Goal: Navigation & Orientation: Find specific page/section

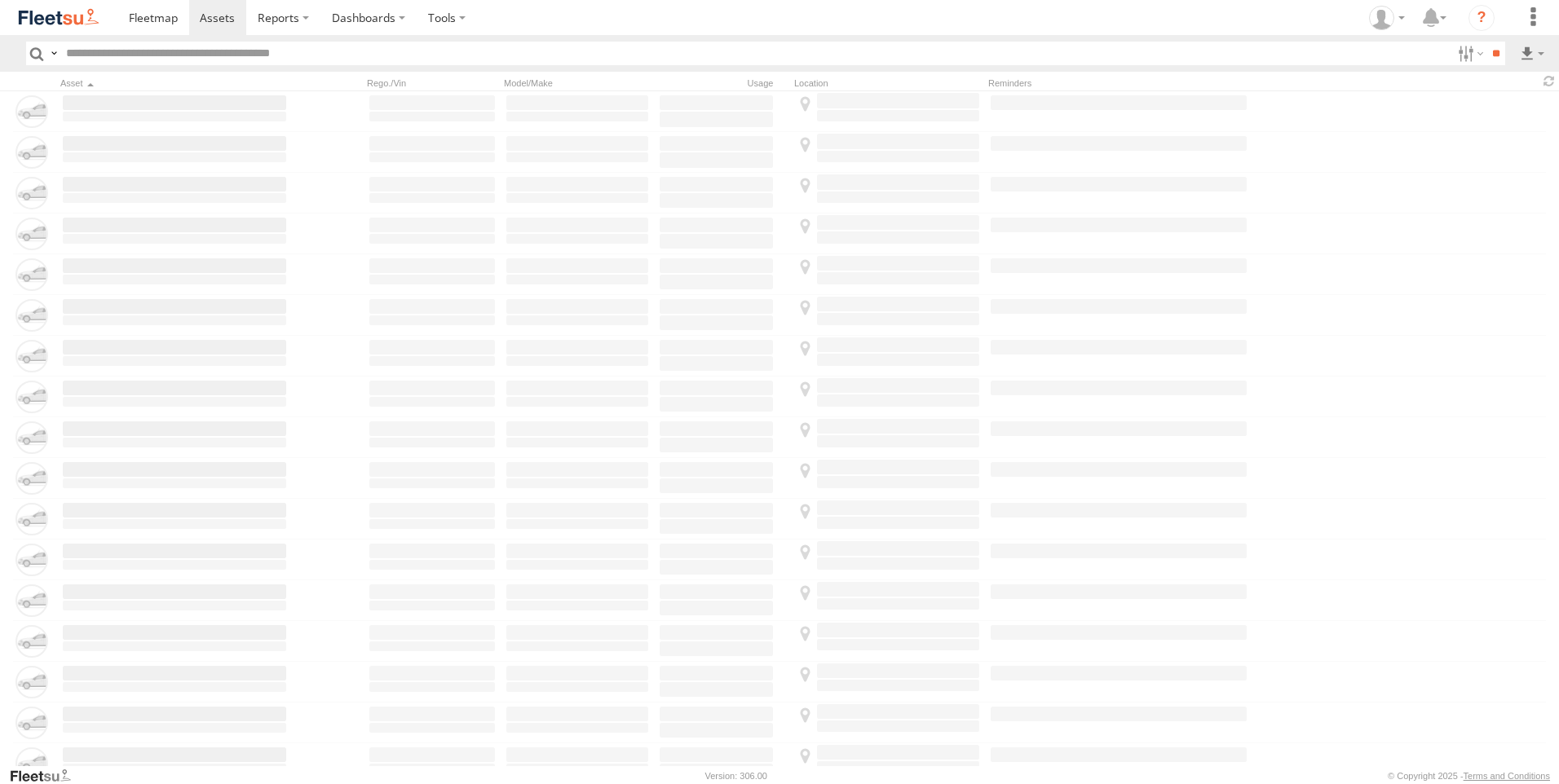
type input "*****"
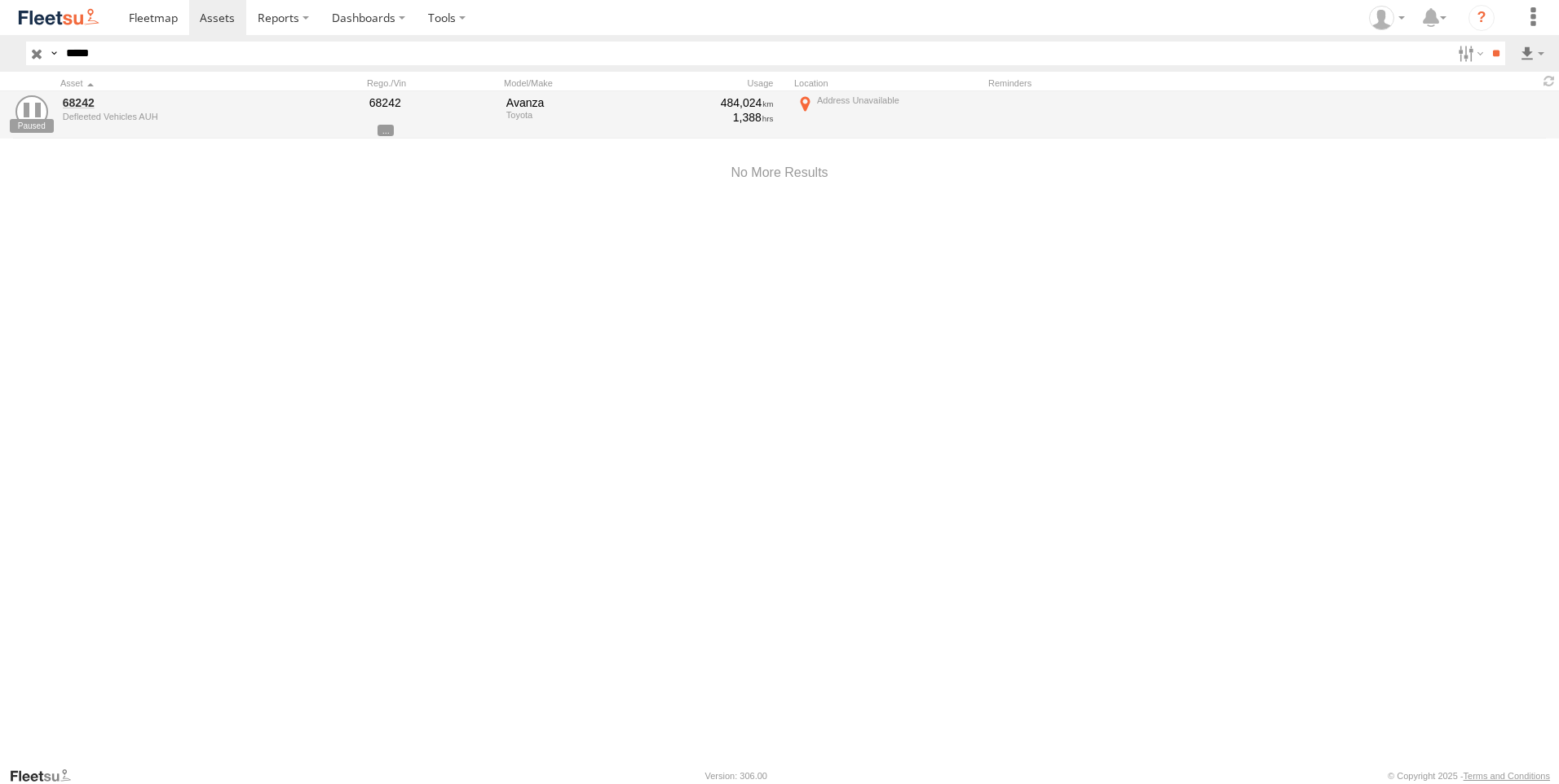
click at [34, 57] on input "button" at bounding box center [36, 53] width 21 height 24
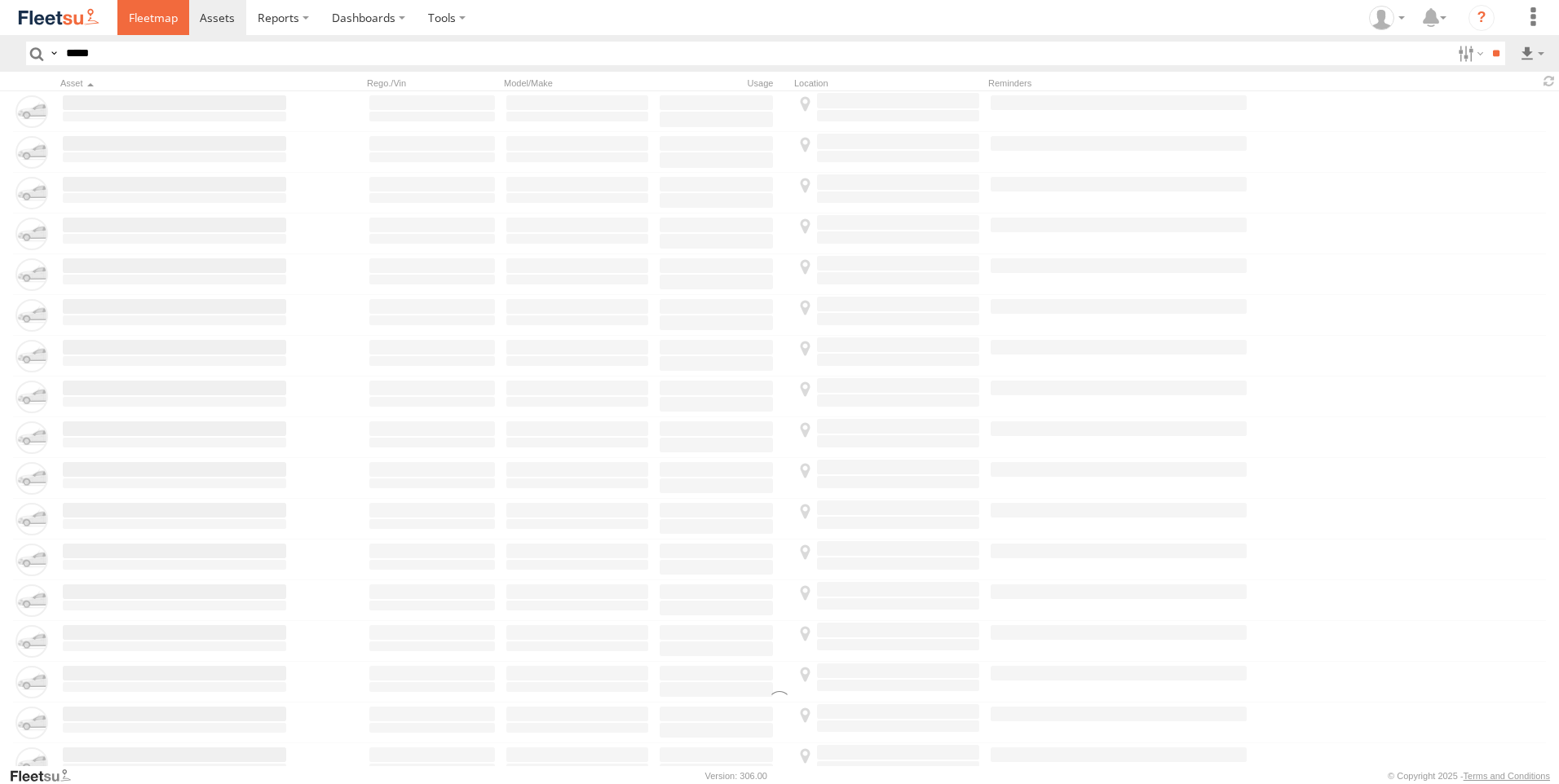
click at [150, 32] on link at bounding box center [153, 18] width 72 height 35
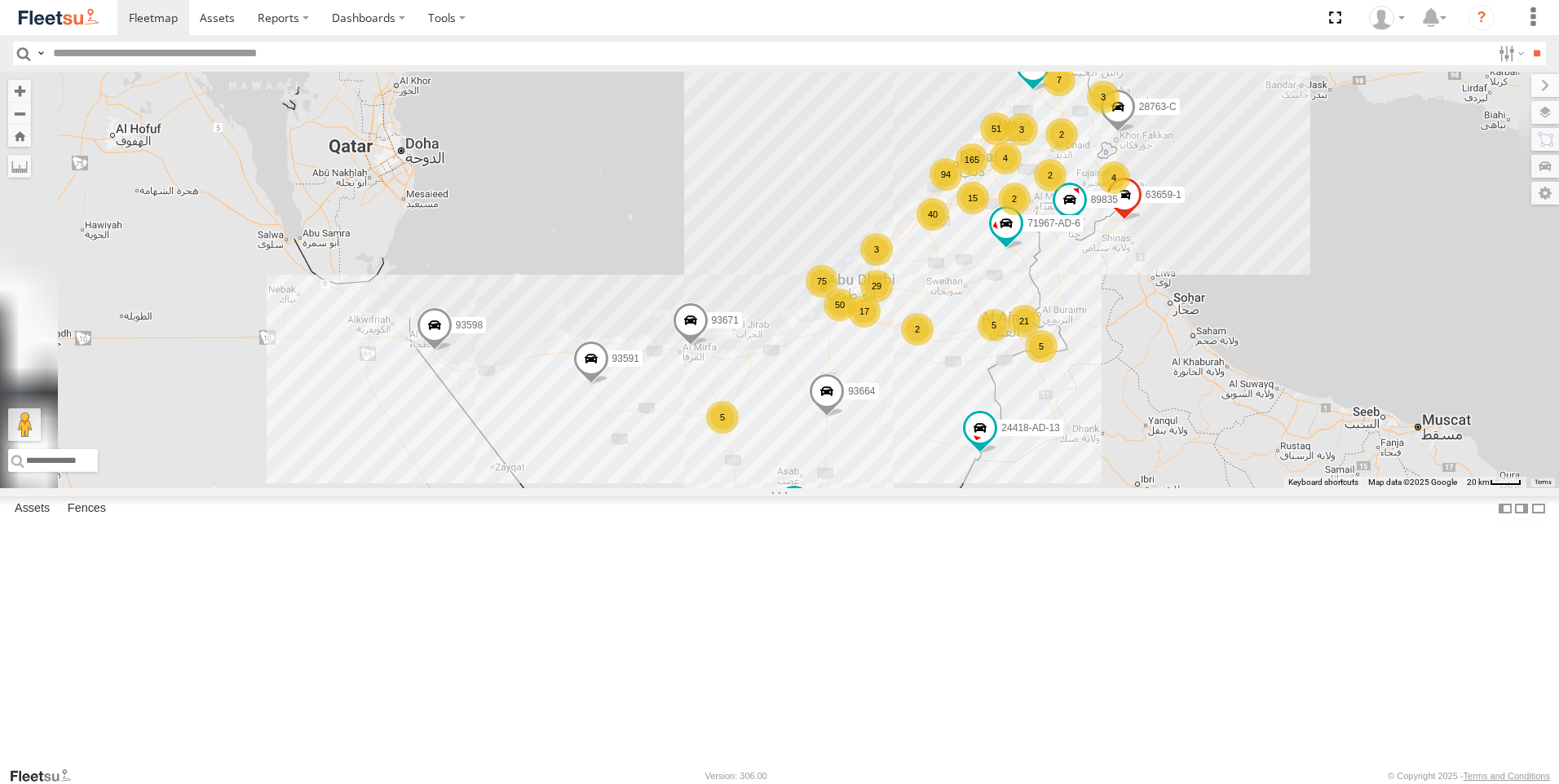
drag, startPoint x: 1544, startPoint y: 142, endPoint x: 1546, endPoint y: 129, distance: 13.2
click at [1539, 135] on label at bounding box center [1545, 140] width 27 height 23
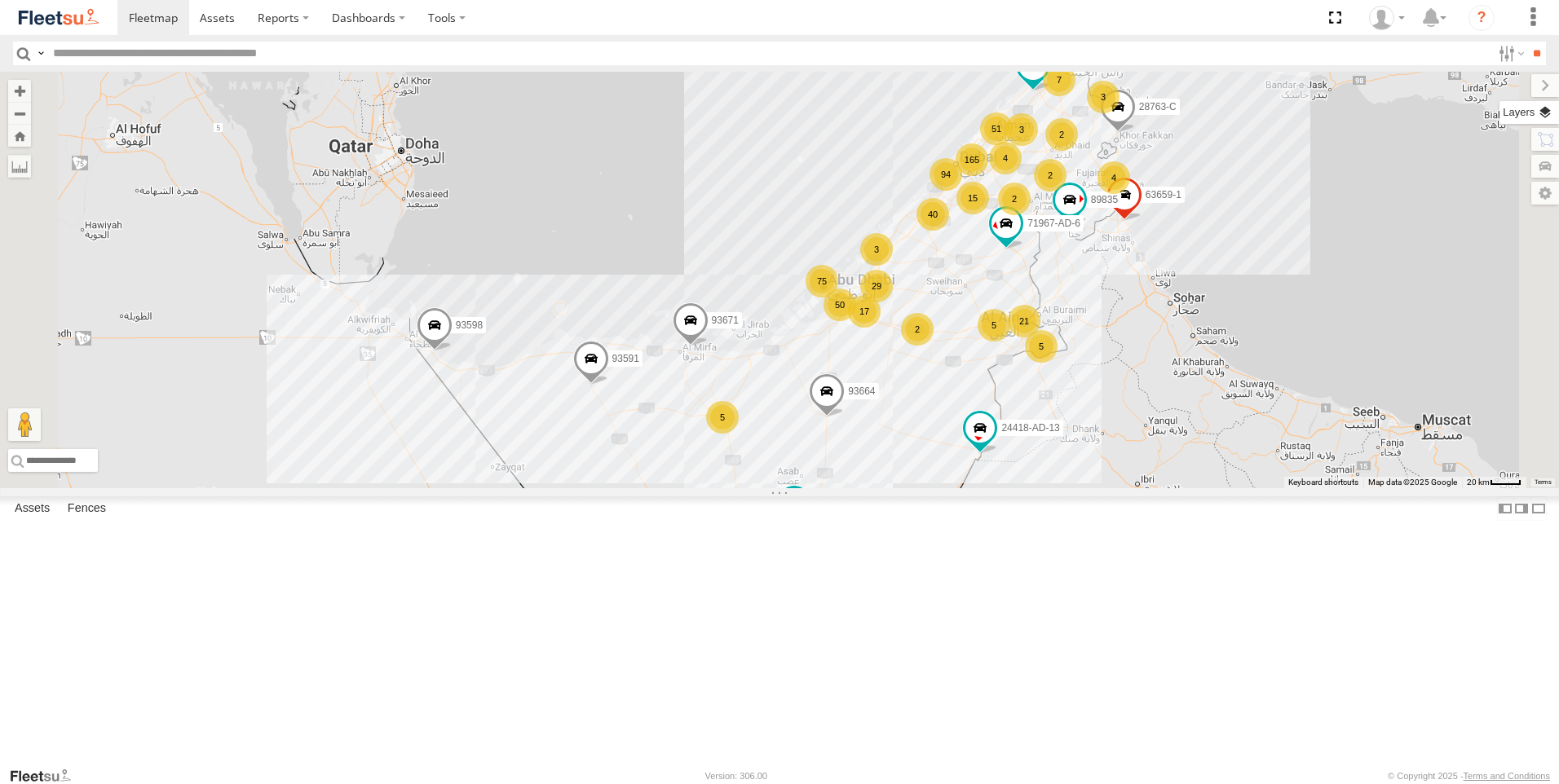
click at [1500, 114] on label at bounding box center [1529, 112] width 59 height 23
click at [0, 0] on label at bounding box center [0, 0] width 0 height 0
click at [0, 0] on span "Fences" at bounding box center [0, 0] width 0 height 0
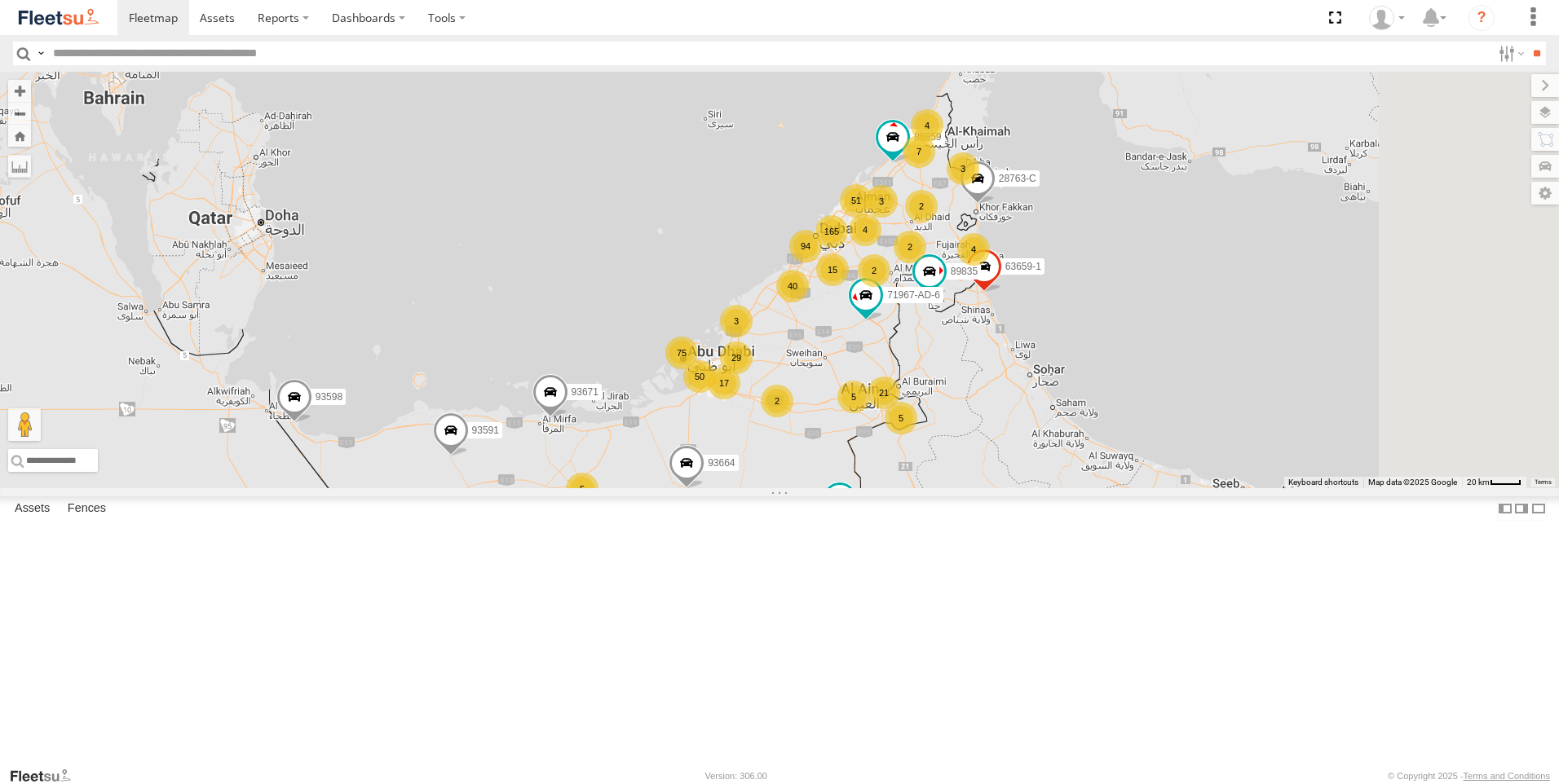
drag, startPoint x: 1092, startPoint y: 459, endPoint x: 948, endPoint y: 529, distance: 160.1
click at [950, 488] on div "165 21 94 40 17 75 51 89835 15 2 7 3 29 4 50 5 93598 4 63659-1 5 28763-C 71967-…" at bounding box center [779, 280] width 1559 height 417
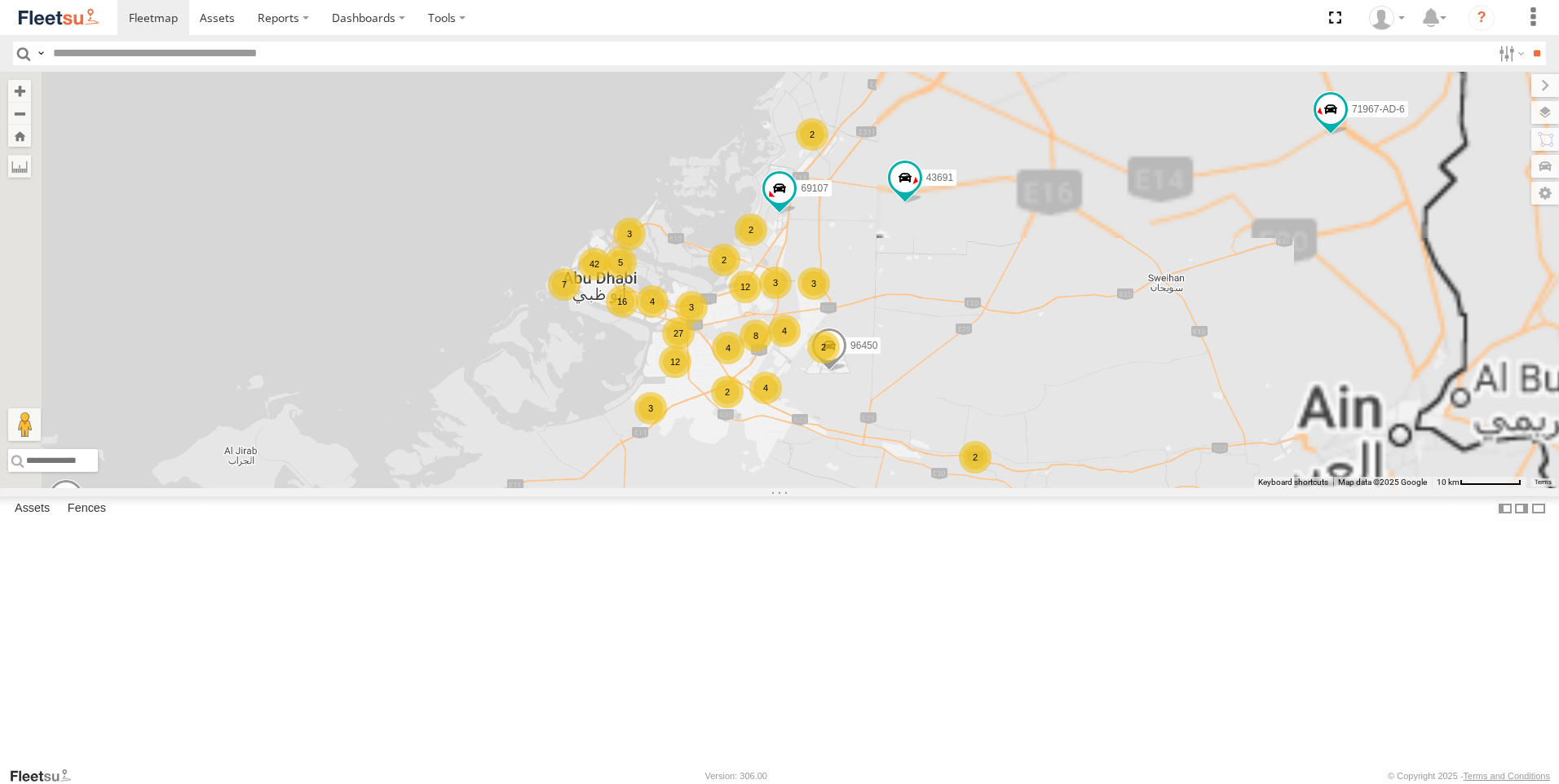
drag, startPoint x: 979, startPoint y: 509, endPoint x: 816, endPoint y: 592, distance: 182.9
click at [816, 488] on div "89835 93598 63659-1 28763-C 71967-AD-6 93659 93664 93671 86859 24418-AD-13 9359…" at bounding box center [779, 280] width 1559 height 417
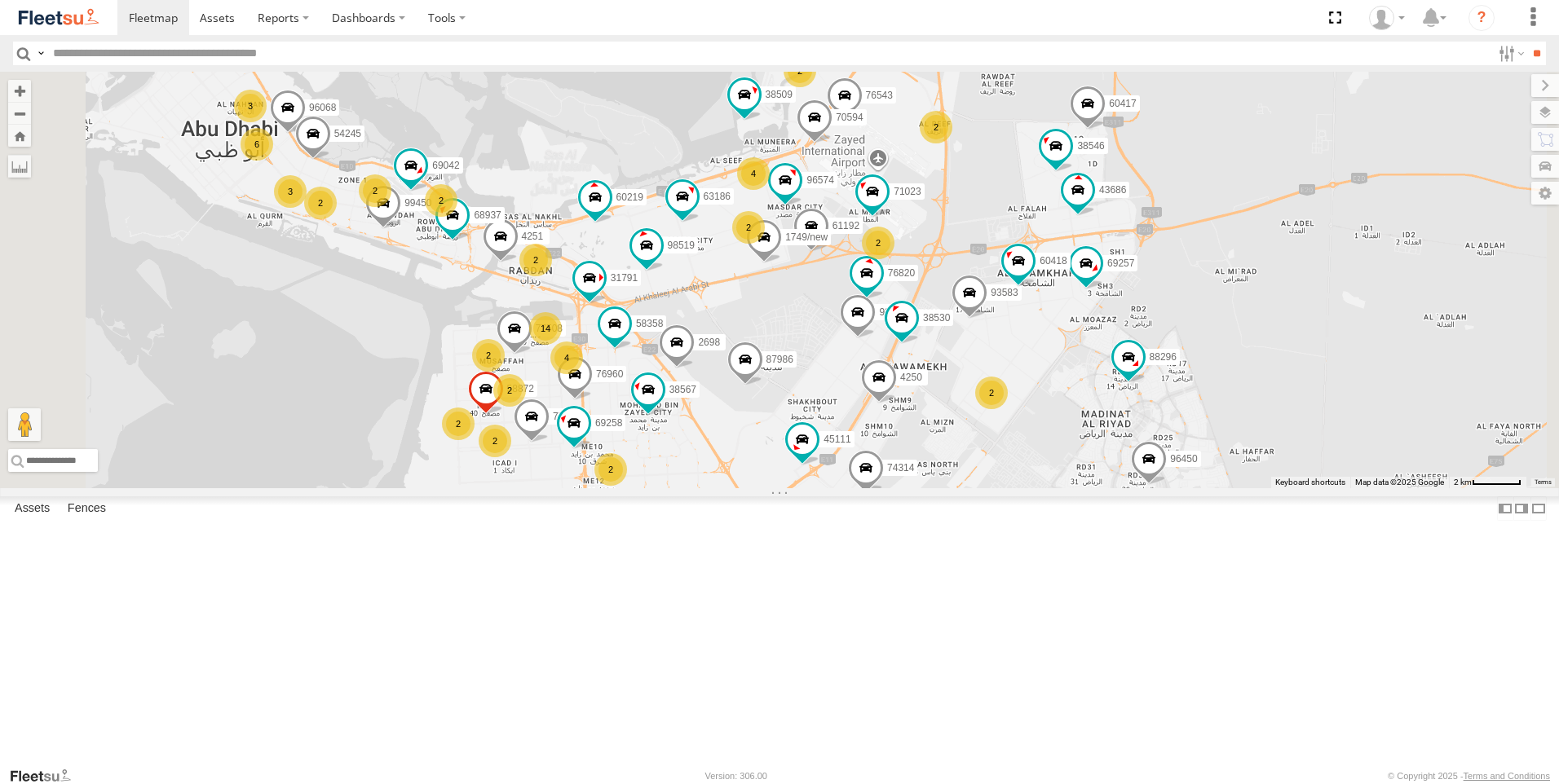
drag, startPoint x: 737, startPoint y: 495, endPoint x: 807, endPoint y: 574, distance: 105.6
click at [807, 488] on div "89835 93598 63659-1 28763-C 71967-AD-6 93659 93664 93671 86859 24418-AD-13 9359…" at bounding box center [779, 280] width 1559 height 417
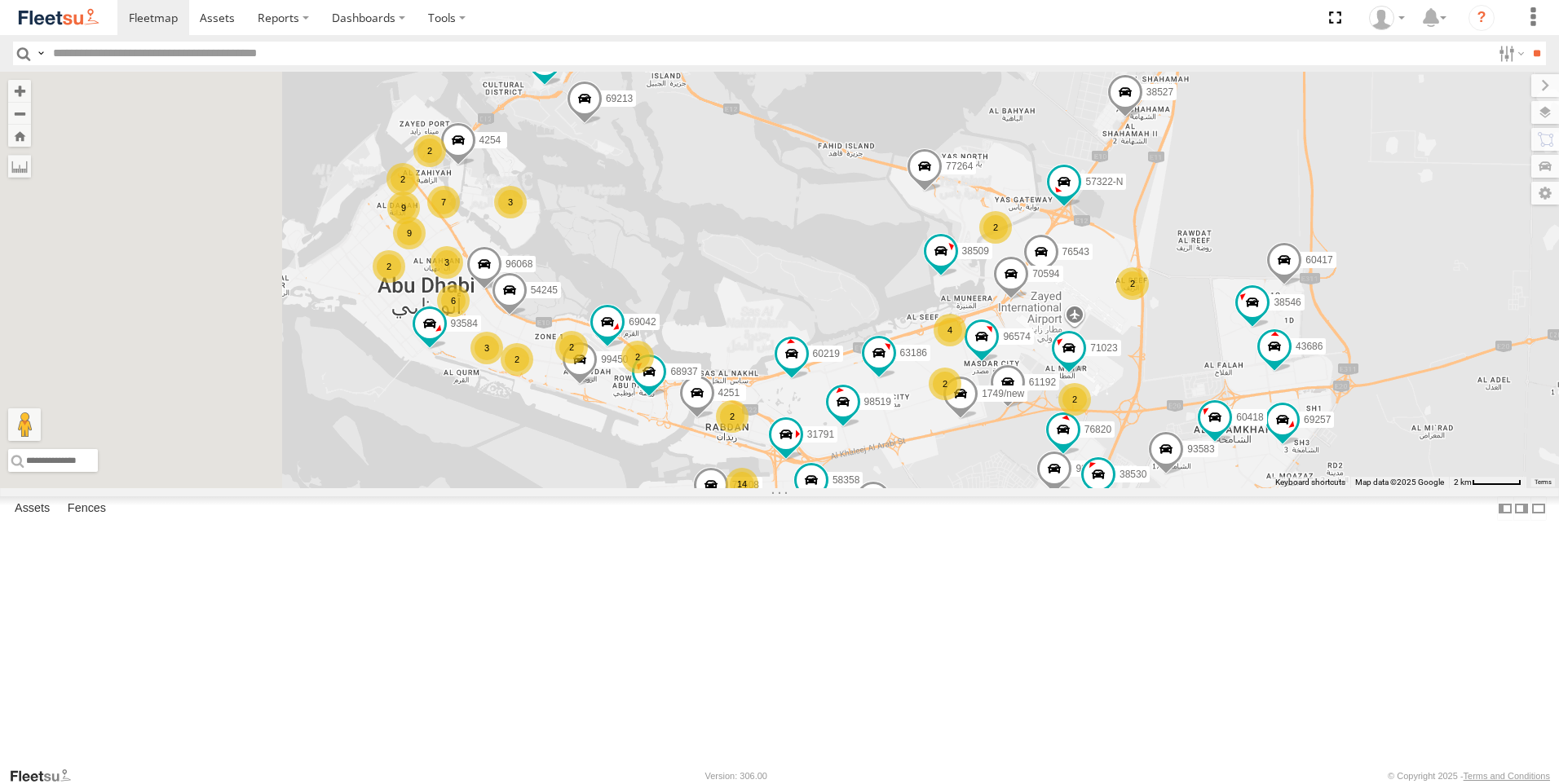
drag, startPoint x: 822, startPoint y: 551, endPoint x: 851, endPoint y: 584, distance: 43.9
click at [851, 488] on div "89835 93598 63659-1 28763-C 71967-AD-6 93659 93664 93671 86859 24418-AD-13 9359…" at bounding box center [779, 280] width 1559 height 417
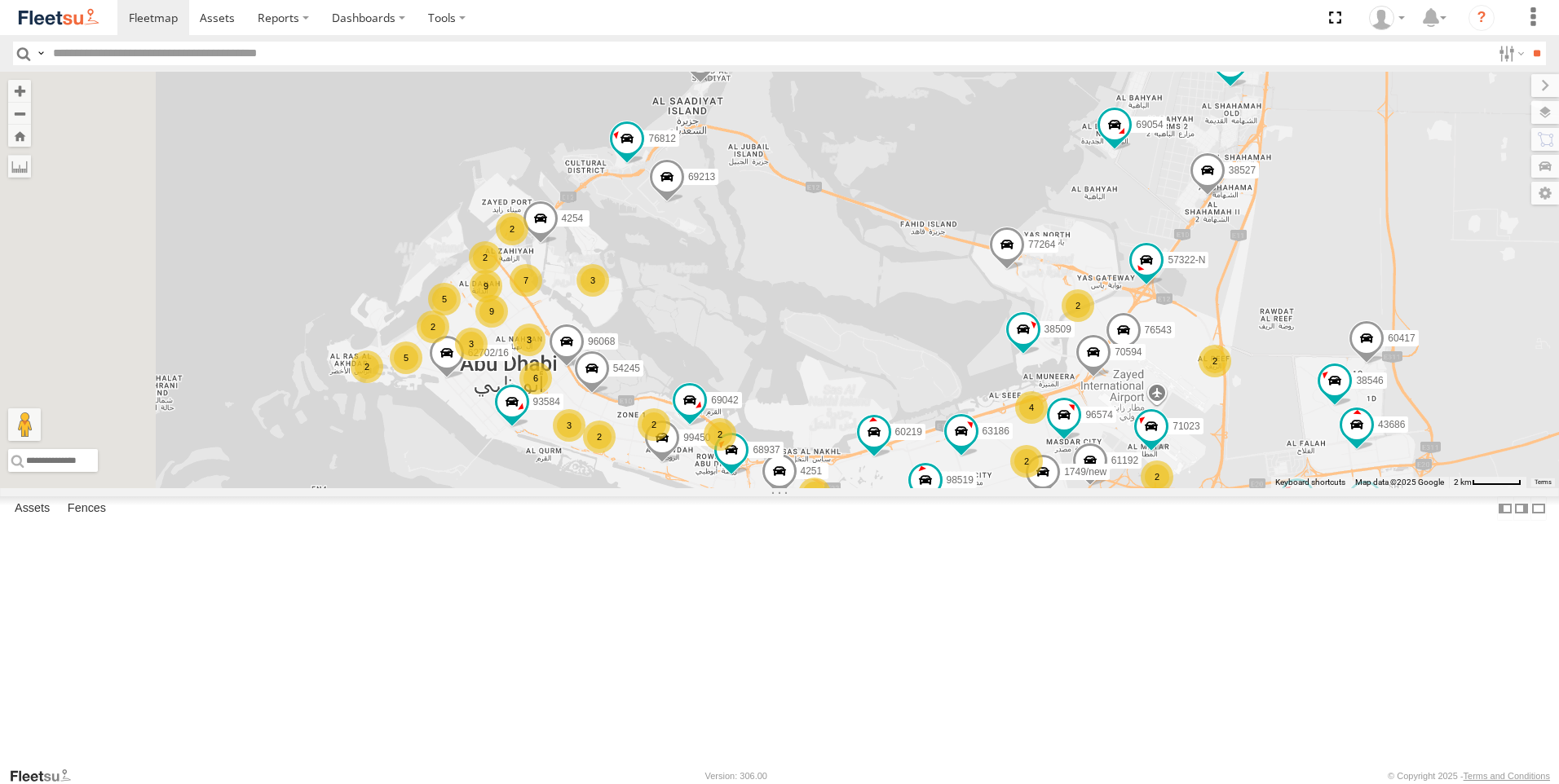
drag, startPoint x: 729, startPoint y: 479, endPoint x: 783, endPoint y: 525, distance: 70.9
click at [610, 395] on span at bounding box center [592, 373] width 36 height 44
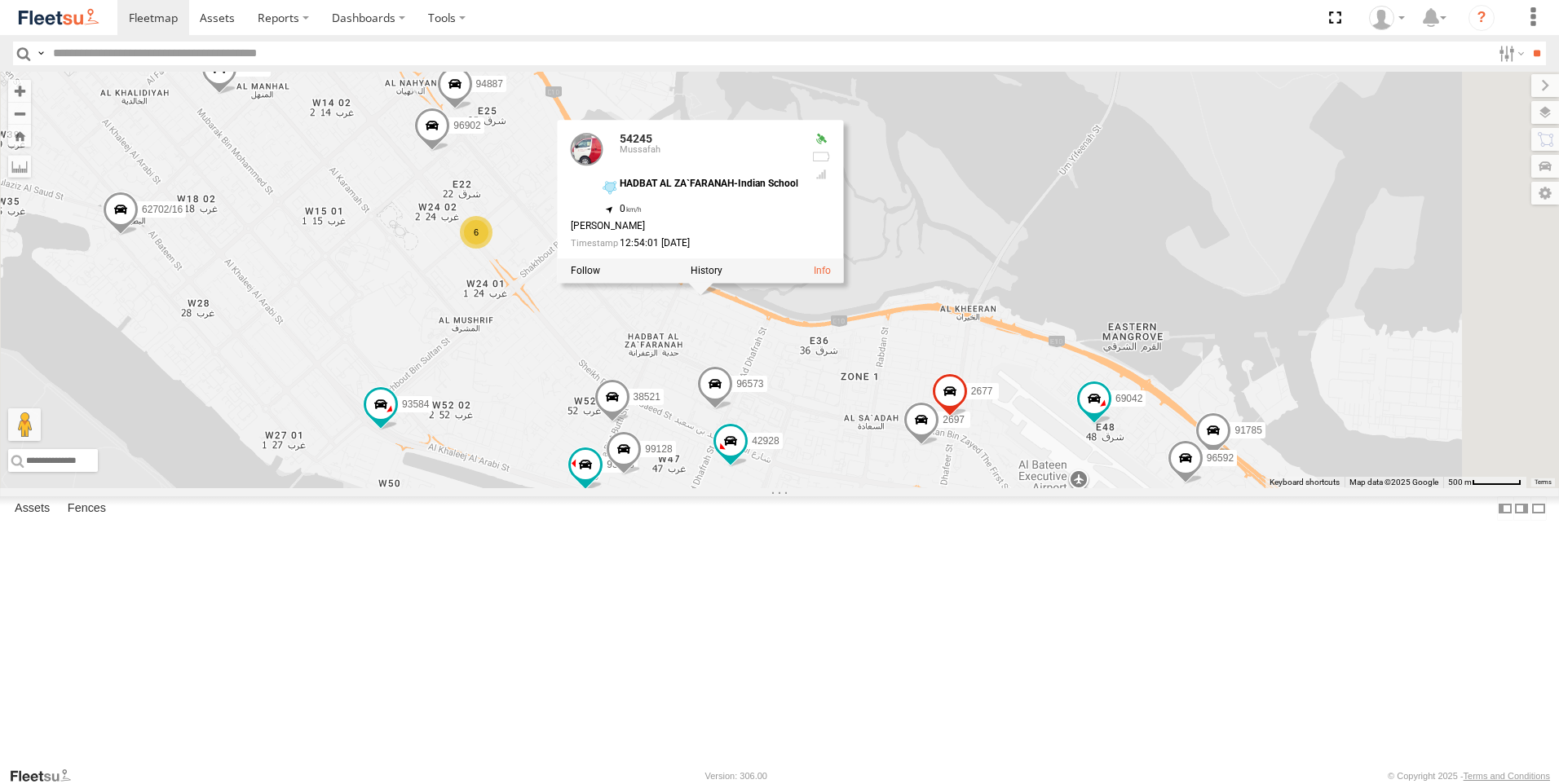
drag, startPoint x: 768, startPoint y: 635, endPoint x: 759, endPoint y: 502, distance: 133.3
click at [759, 488] on div "89835 93598 63659-1 28763-C 71967-AD-6 93659 93664 93671 86859 24418-AD-13 9359…" at bounding box center [779, 280] width 1559 height 417
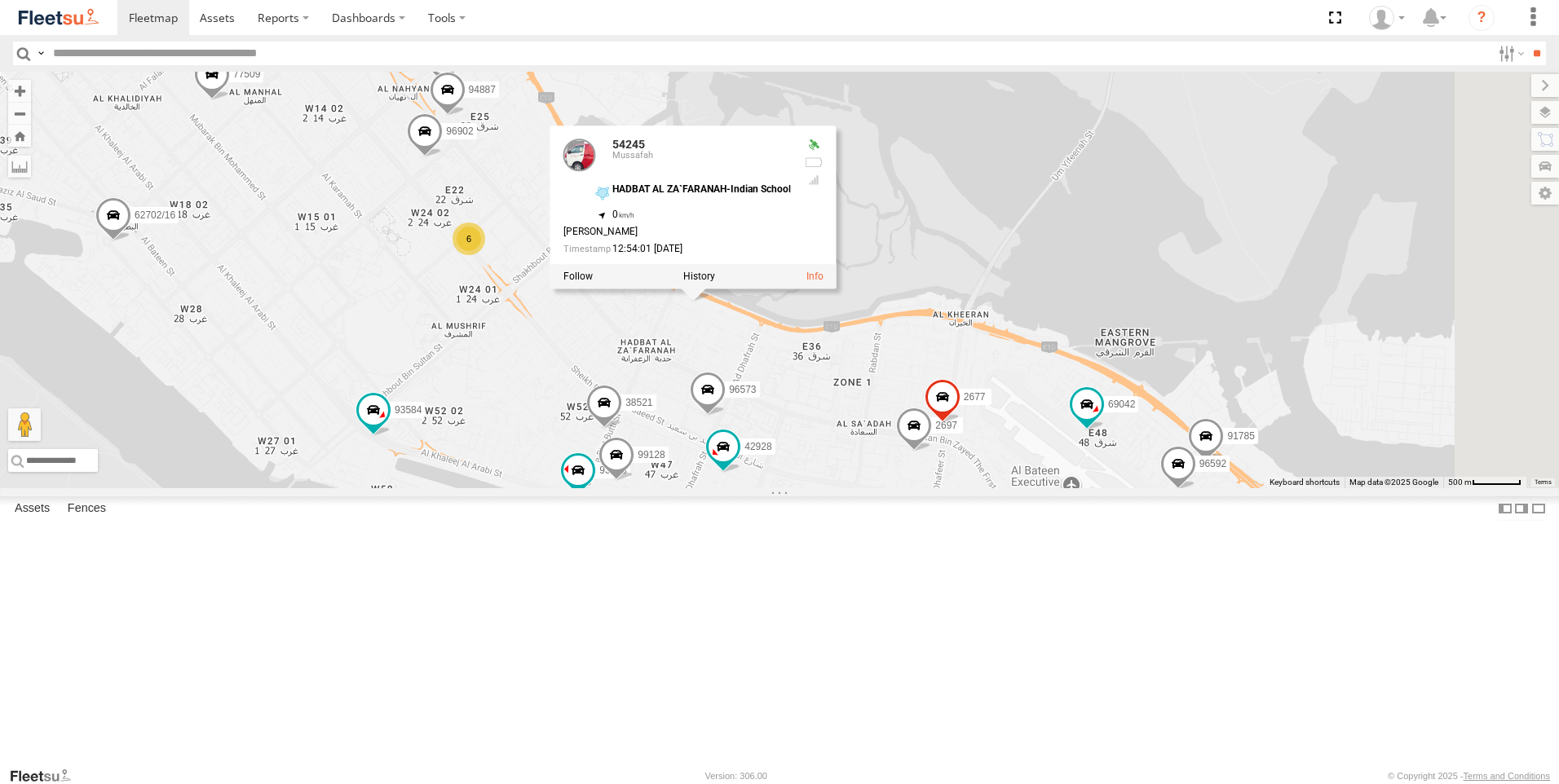
click at [1129, 368] on div "89835 93598 63659-1 28763-C 71967-AD-6 93659 93664 93671 86859 24418-AD-13 9359…" at bounding box center [779, 280] width 1559 height 417
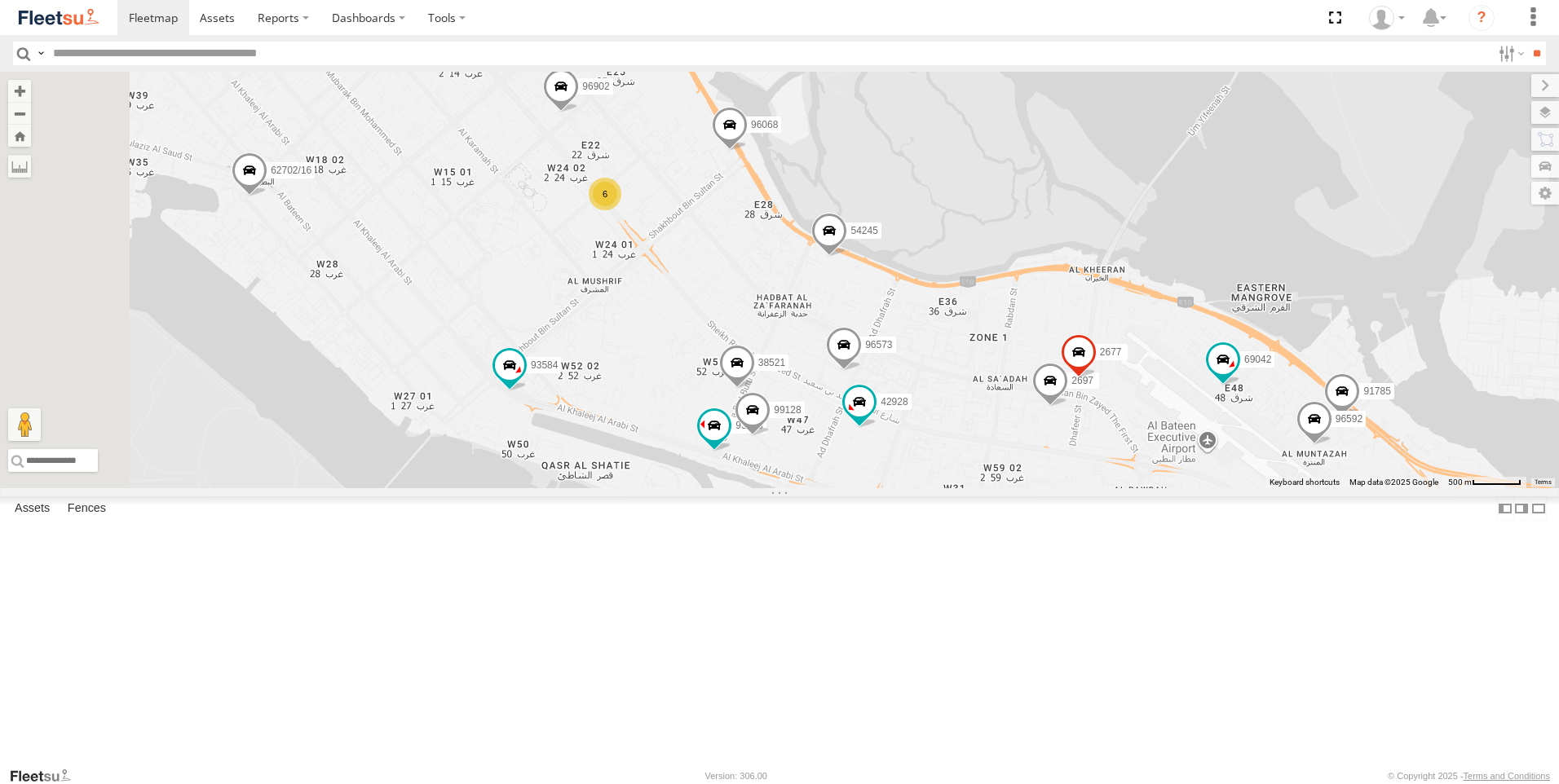
drag, startPoint x: 742, startPoint y: 511, endPoint x: 881, endPoint y: 465, distance: 146.4
click at [881, 465] on div "89835 93598 63659-1 28763-C 71967-AD-6 93659 93664 93671 86859 24418-AD-13 9359…" at bounding box center [779, 280] width 1559 height 417
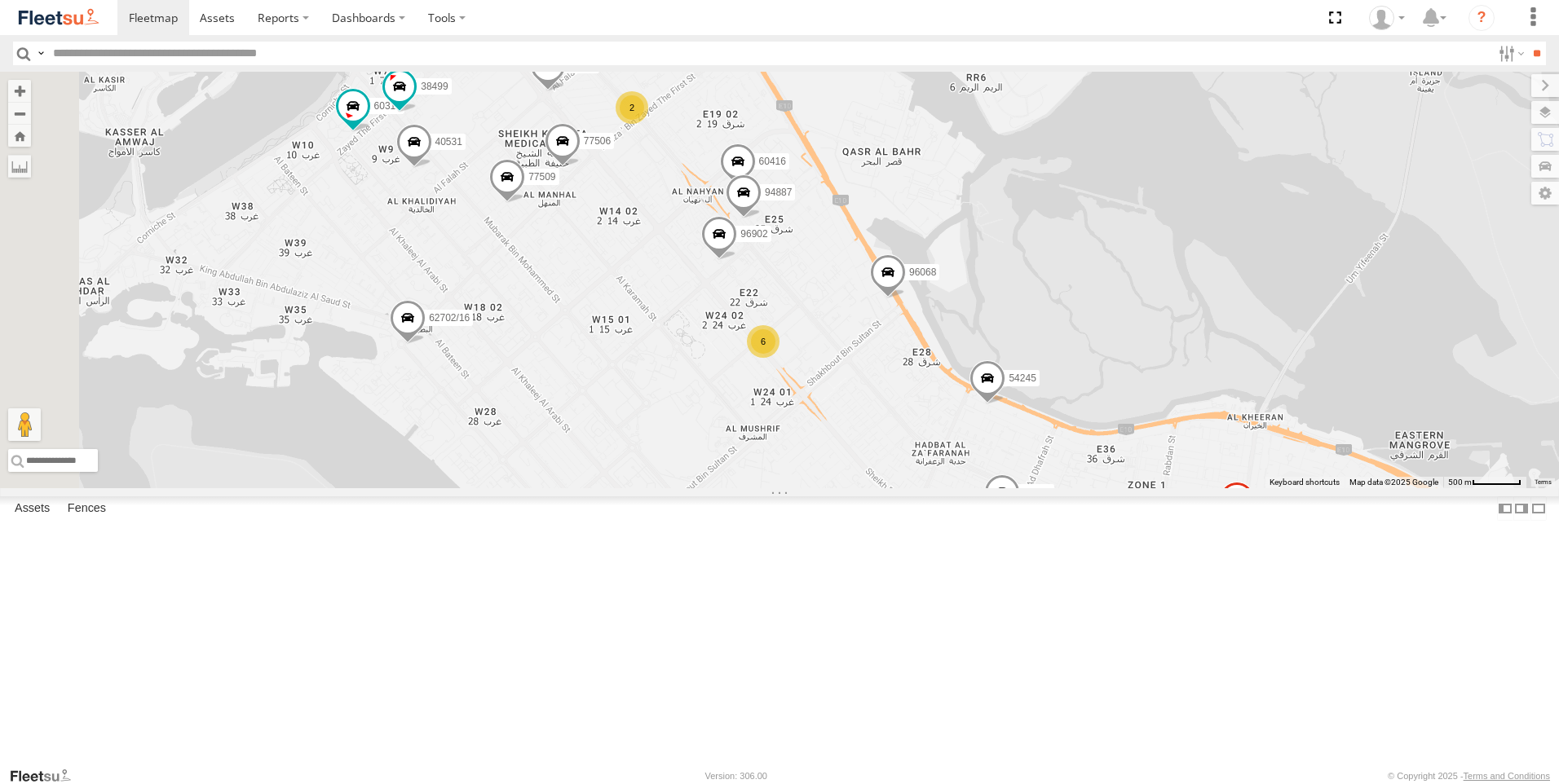
drag, startPoint x: 799, startPoint y: 405, endPoint x: 959, endPoint y: 553, distance: 218.0
click at [959, 488] on div "89835 93598 63659-1 28763-C 71967-AD-6 93659 93664 93671 86859 24418-AD-13 9359…" at bounding box center [779, 280] width 1559 height 417
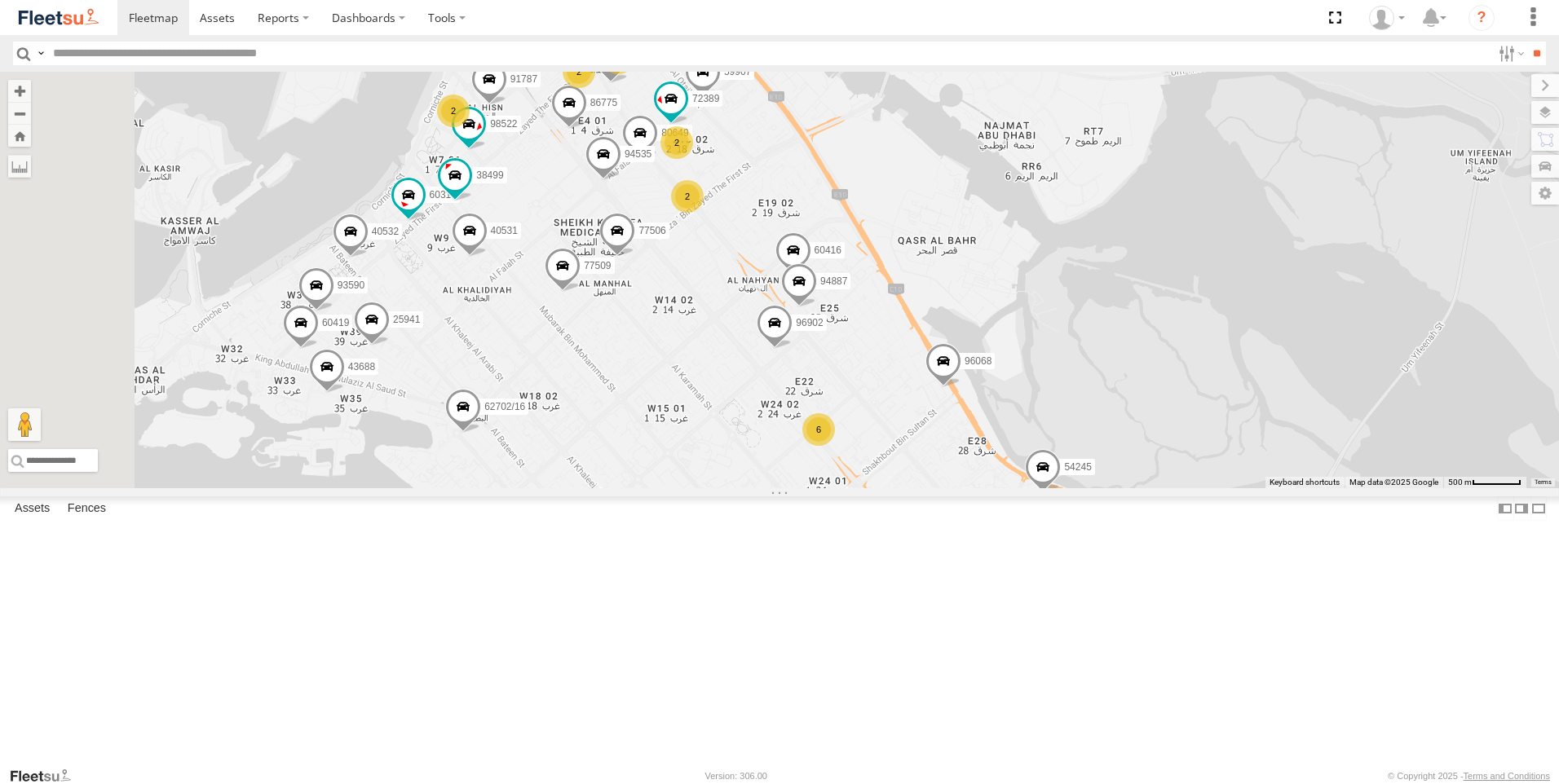
drag, startPoint x: 822, startPoint y: 404, endPoint x: 884, endPoint y: 532, distance: 142.2
click at [884, 488] on div "89835 93598 63659-1 28763-C 71967-AD-6 93659 93664 93671 86859 24418-AD-13 9359…" at bounding box center [779, 280] width 1559 height 417
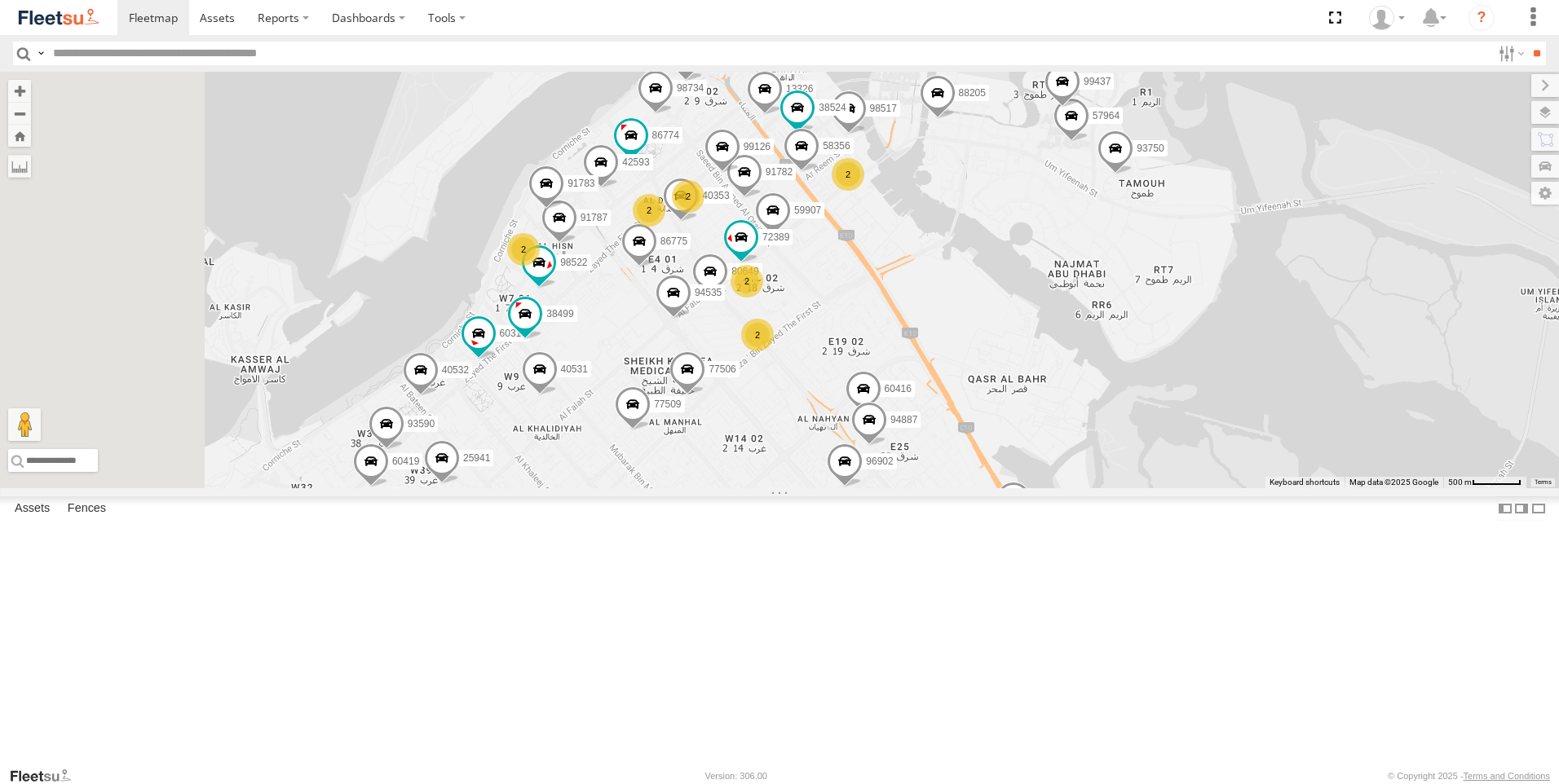
click at [858, 483] on div "89835 93598 63659-1 28763-C 71967-AD-6 93659 93664 93671 86859 24418-AD-13 9359…" at bounding box center [779, 280] width 1559 height 417
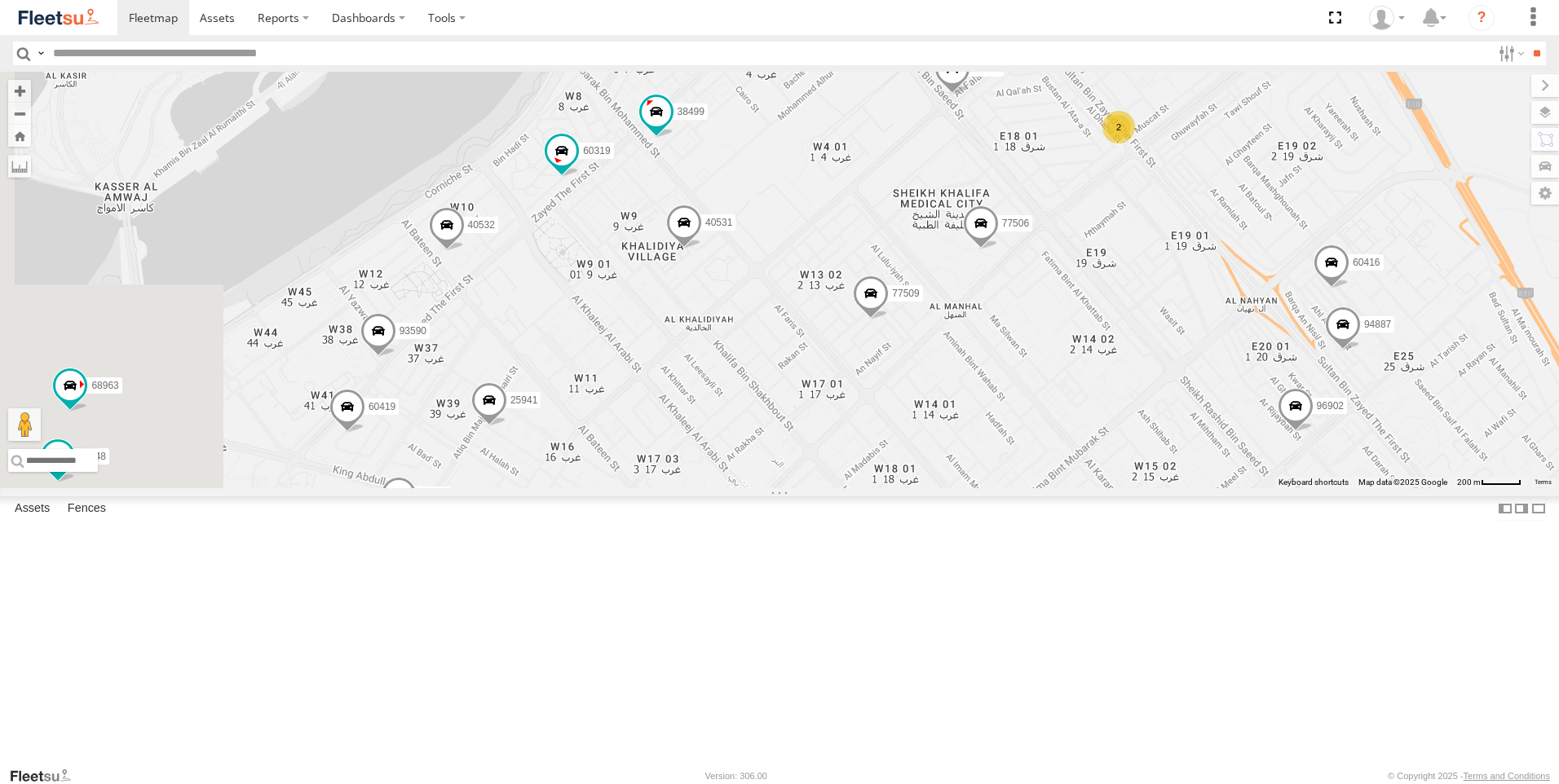
drag, startPoint x: 740, startPoint y: 564, endPoint x: 899, endPoint y: 373, distance: 248.5
click at [702, 248] on span at bounding box center [684, 226] width 36 height 44
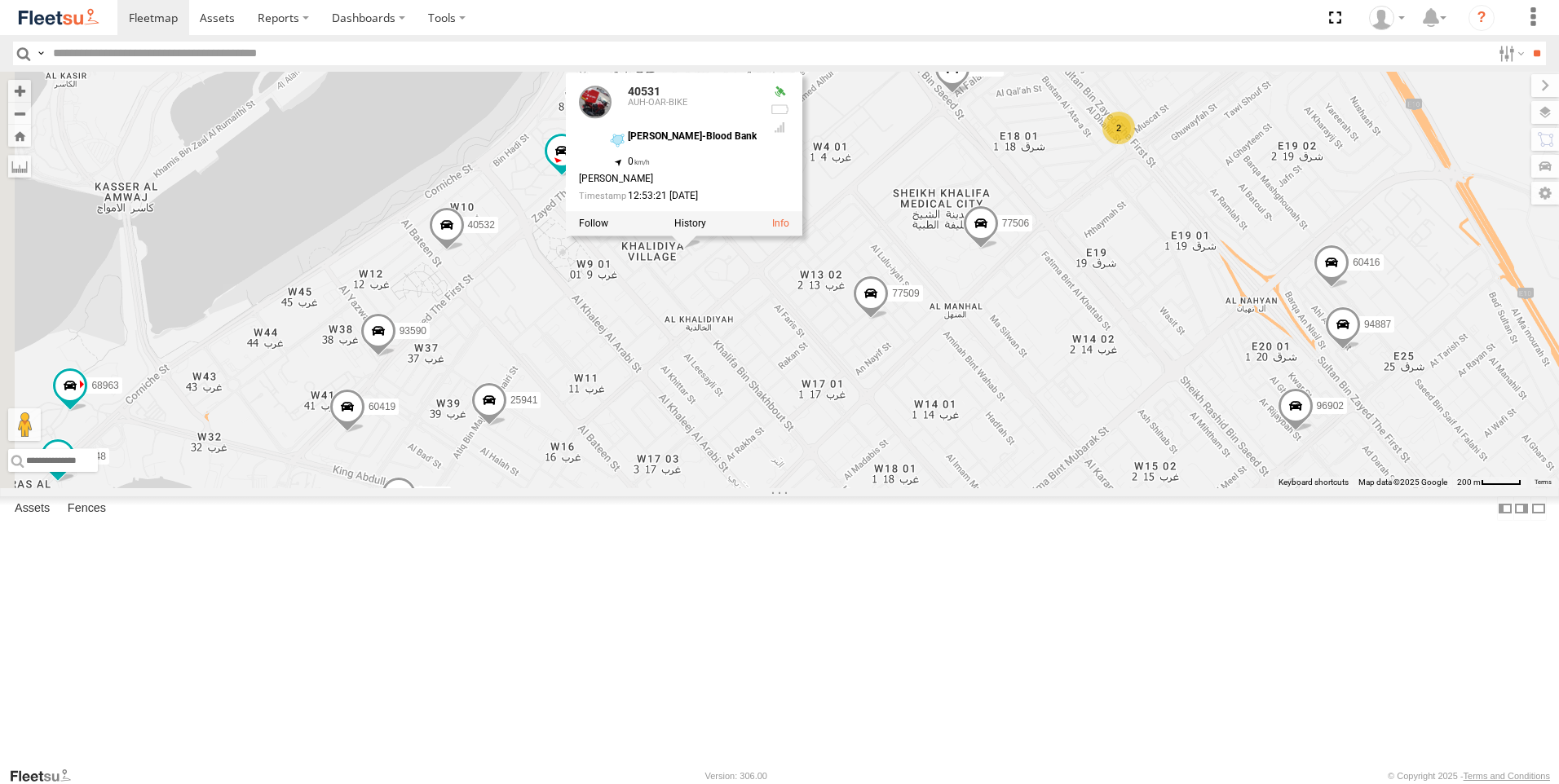
click at [831, 465] on div "89835 93598 63659-1 28763-C 71967-AD-6 93659 93664 93671 86859 24418-AD-13 9359…" at bounding box center [779, 280] width 1559 height 417
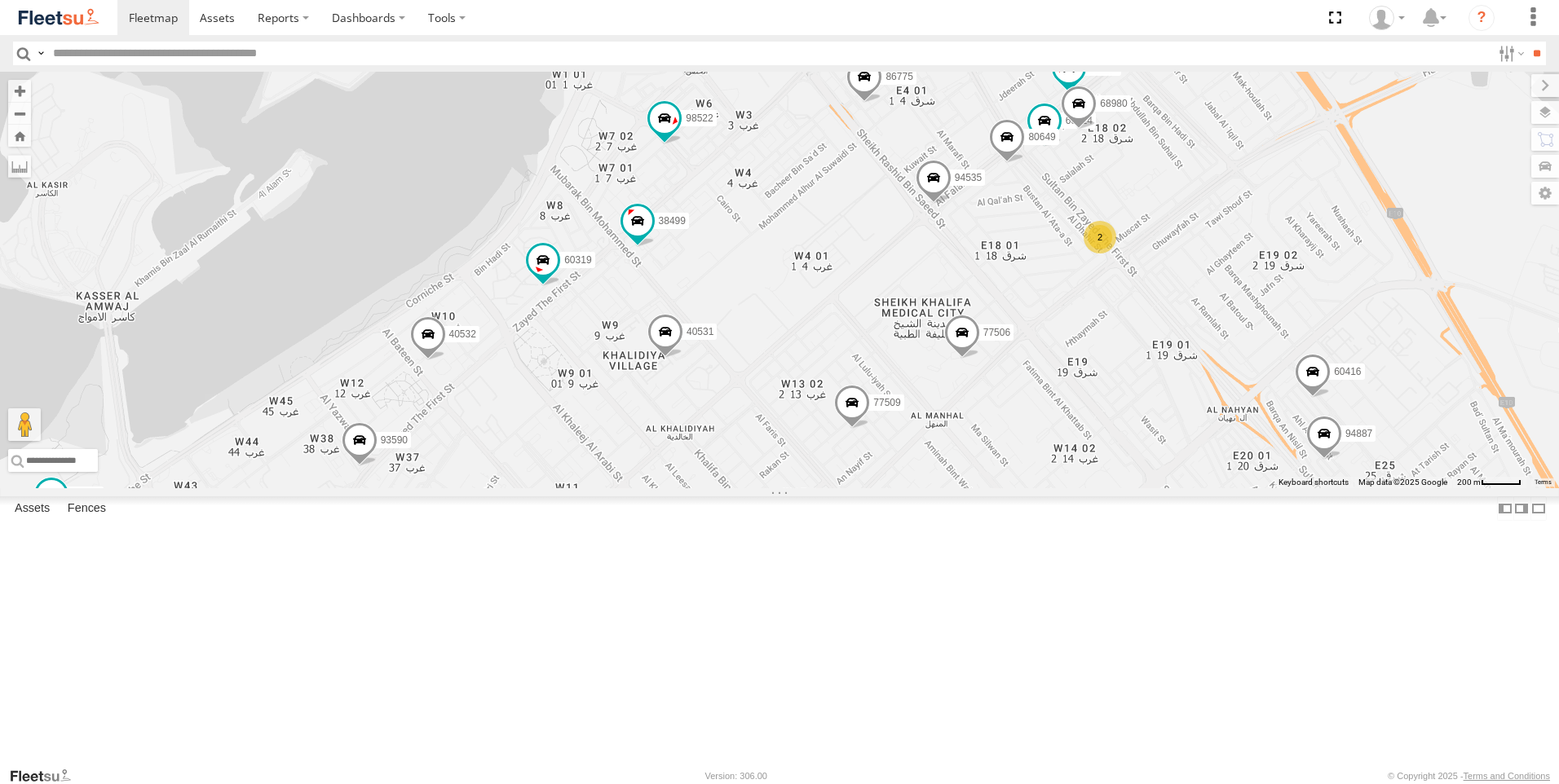
drag, startPoint x: 830, startPoint y: 553, endPoint x: 826, endPoint y: 564, distance: 11.7
click at [826, 488] on div "89835 93598 63659-1 28763-C 71967-AD-6 93659 93664 93671 86859 24418-AD-13 9359…" at bounding box center [779, 280] width 1559 height 417
click at [561, 286] on span at bounding box center [543, 265] width 36 height 44
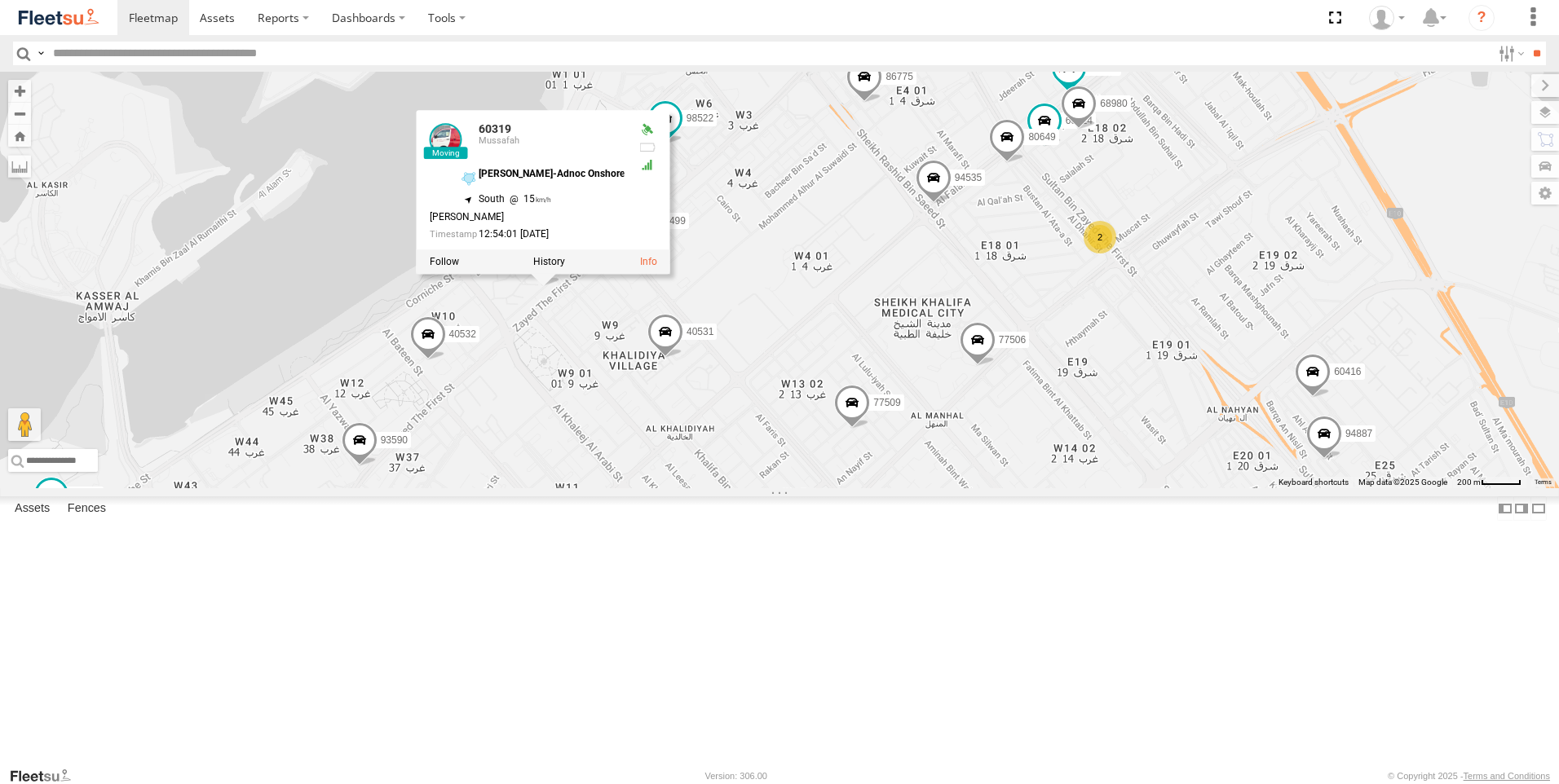
click at [766, 488] on div "89835 93598 63659-1 28763-C 71967-AD-6 93659 93664 93671 86859 24418-AD-13 9359…" at bounding box center [779, 280] width 1559 height 417
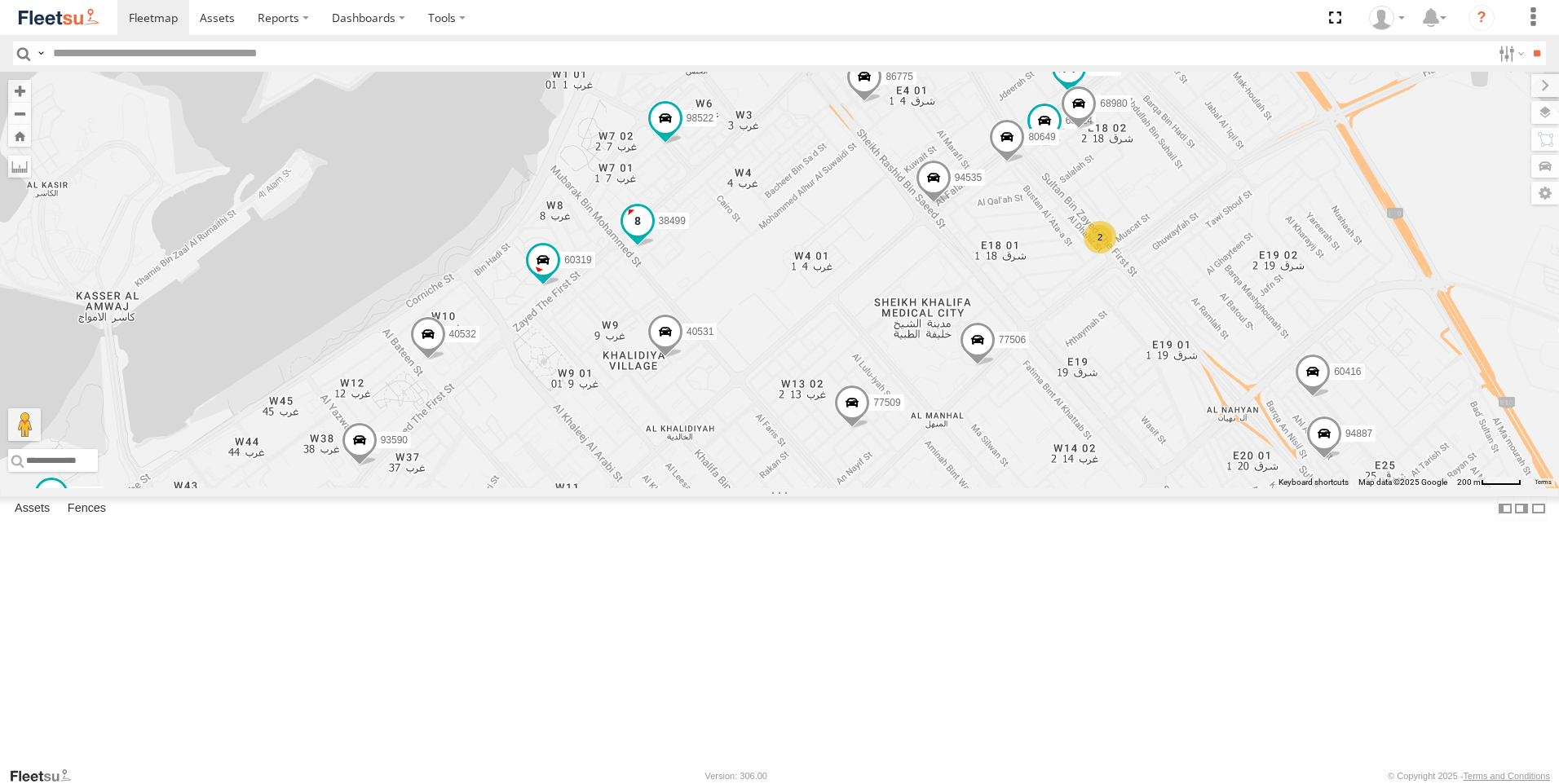
click at [656, 247] on span at bounding box center [637, 225] width 36 height 44
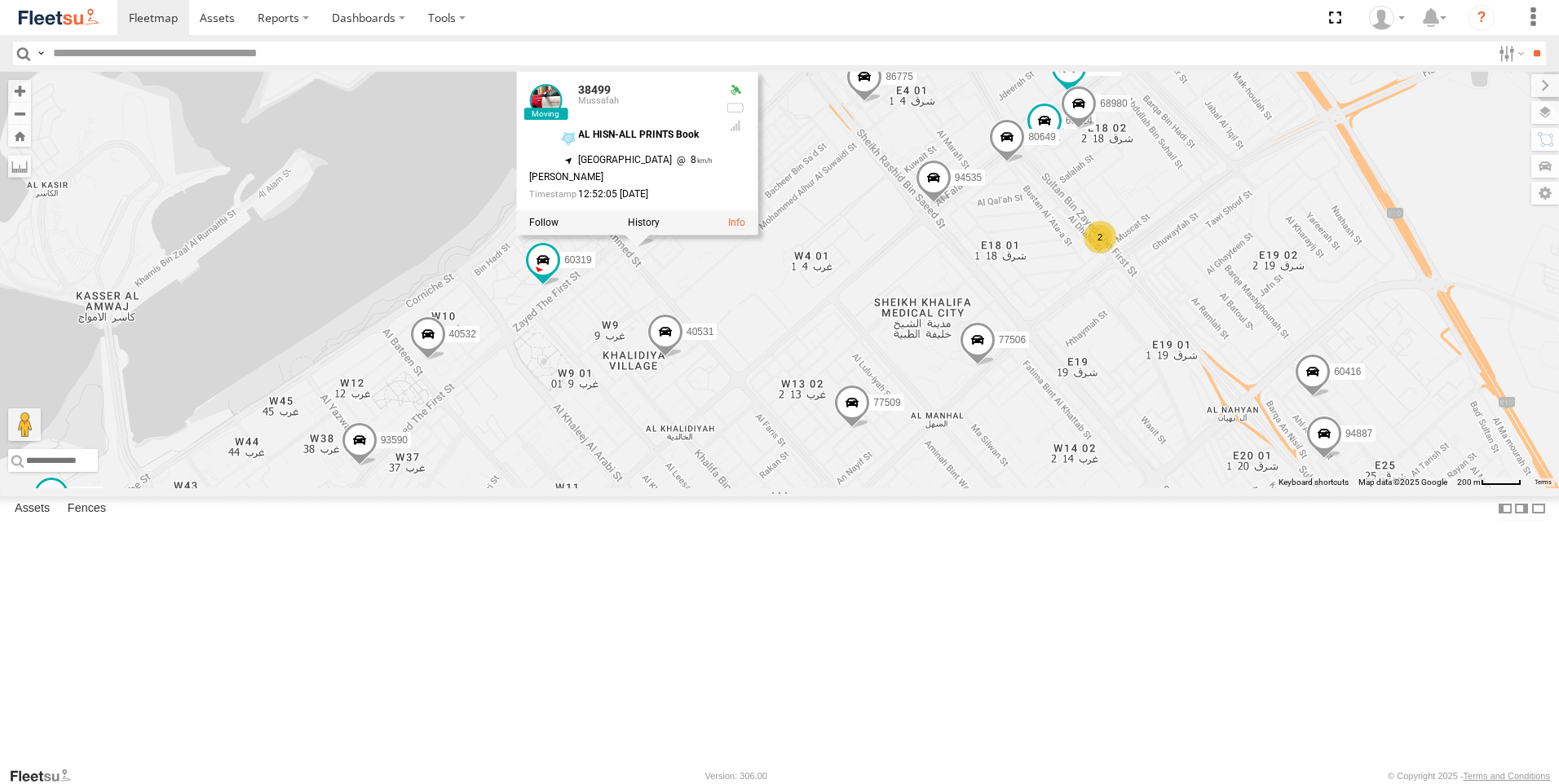
click at [908, 440] on div "89835 93598 63659-1 28763-C 71967-AD-6 93659 93664 93671 86859 24418-AD-13 9359…" at bounding box center [779, 280] width 1559 height 417
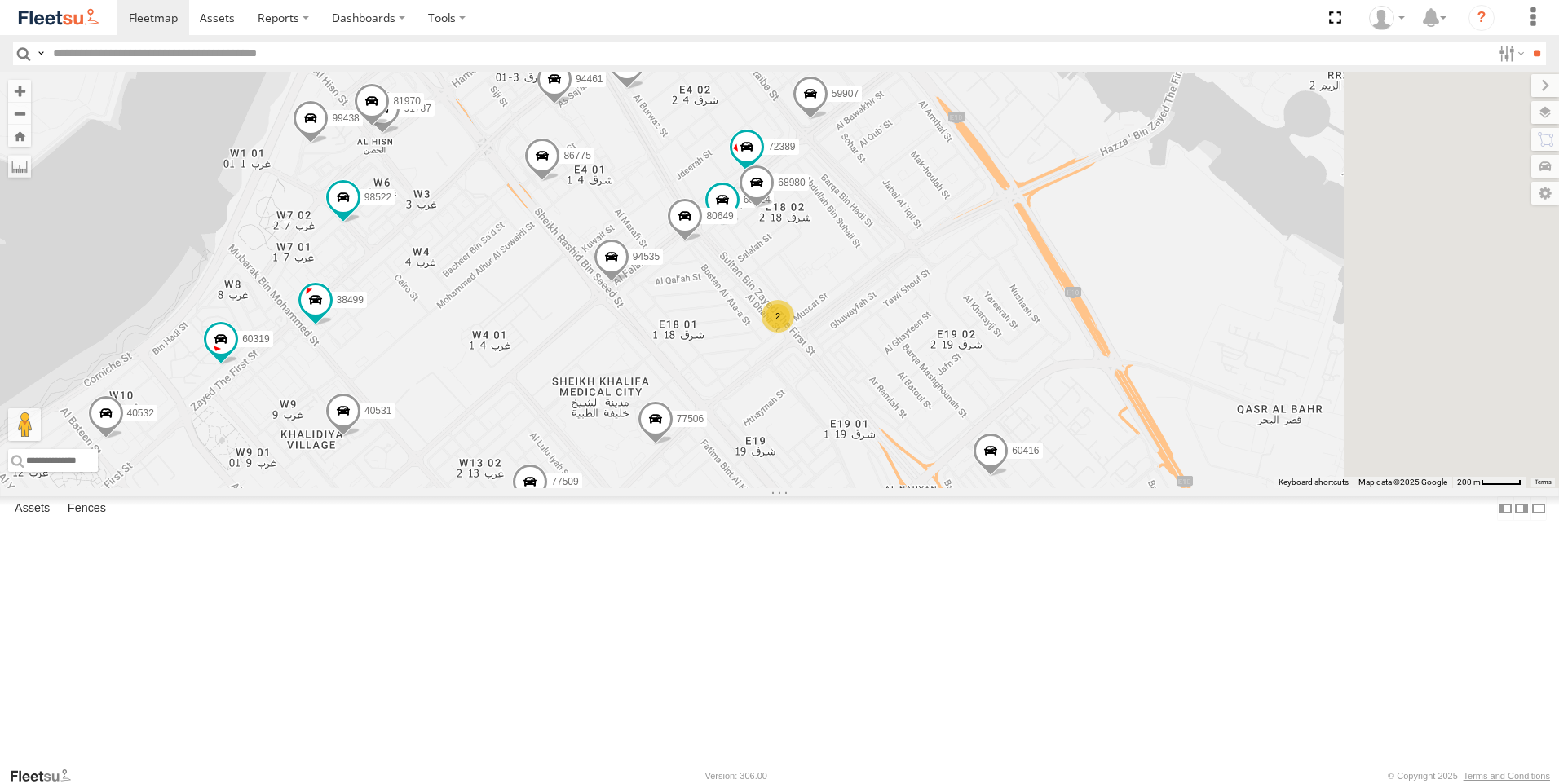
drag, startPoint x: 1048, startPoint y: 404, endPoint x: 721, endPoint y: 484, distance: 336.6
click at [721, 484] on div "89835 93598 63659-1 28763-C 71967-AD-6 93659 93664 93671 86859 24418-AD-13 9359…" at bounding box center [779, 280] width 1559 height 417
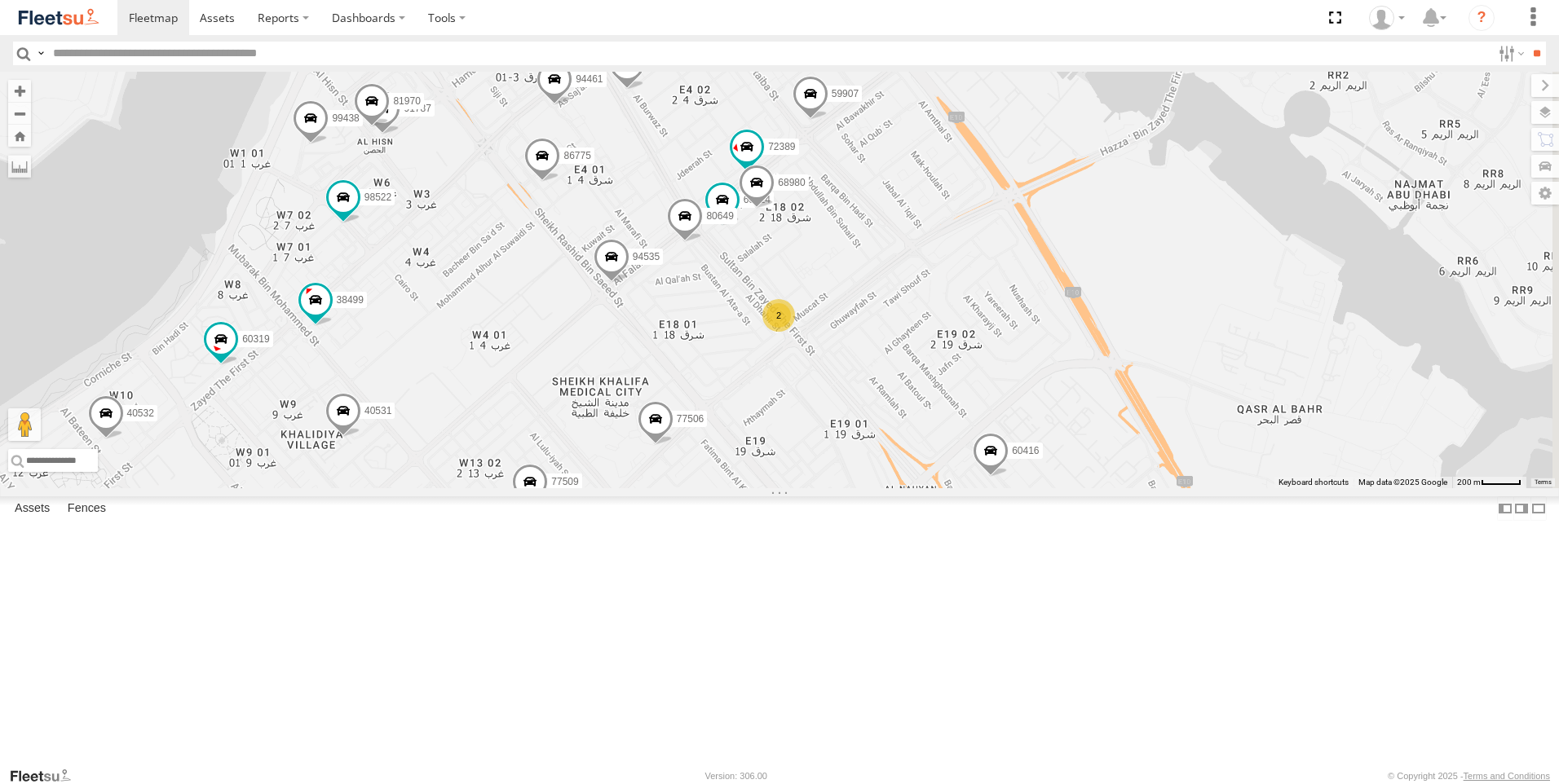
click at [629, 283] on span at bounding box center [612, 261] width 36 height 44
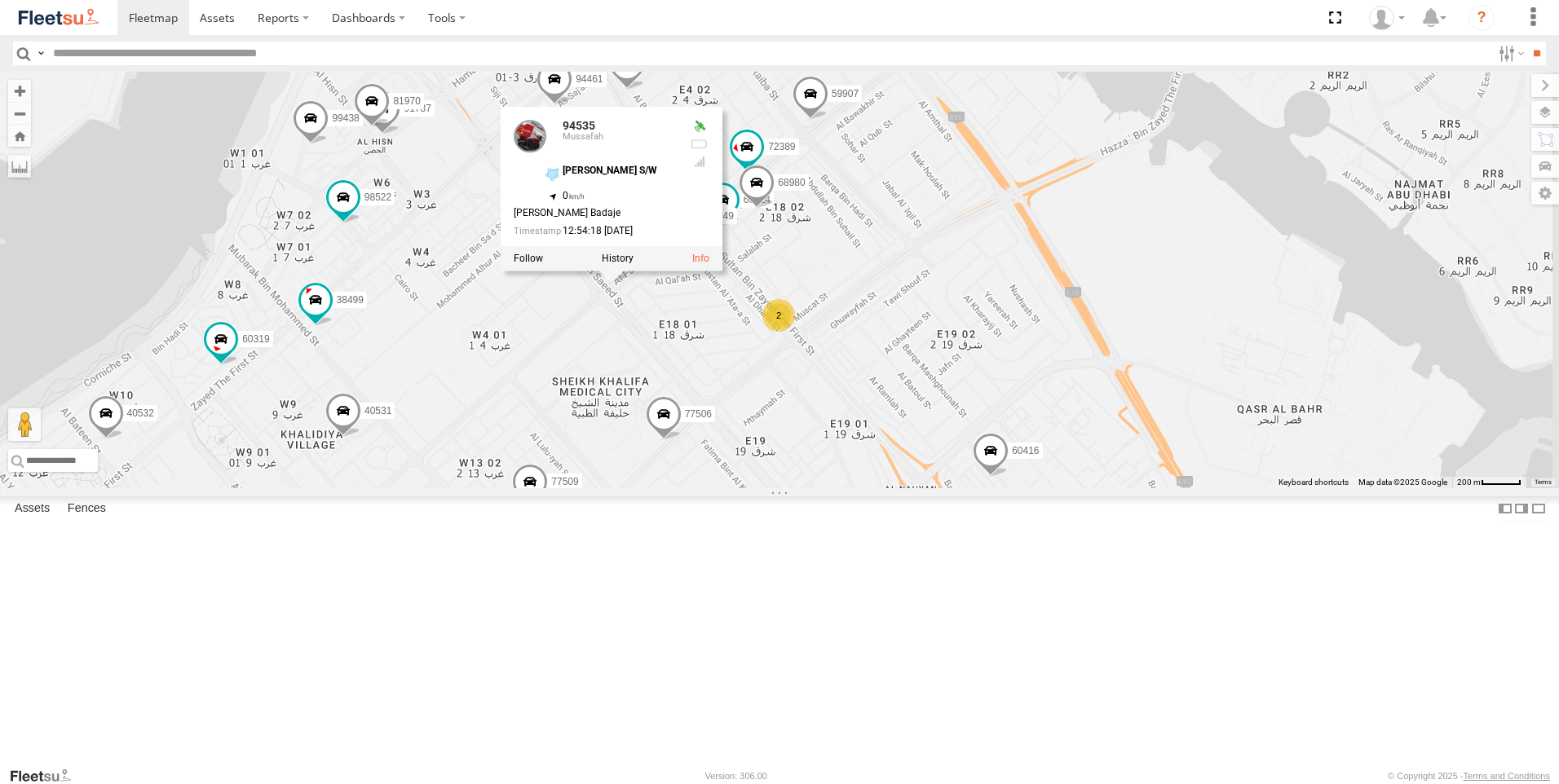
click at [751, 481] on div "89835 93598 63659-1 28763-C 71967-AD-6 93659 93664 93671 86859 24418-AD-13 9359…" at bounding box center [779, 280] width 1559 height 417
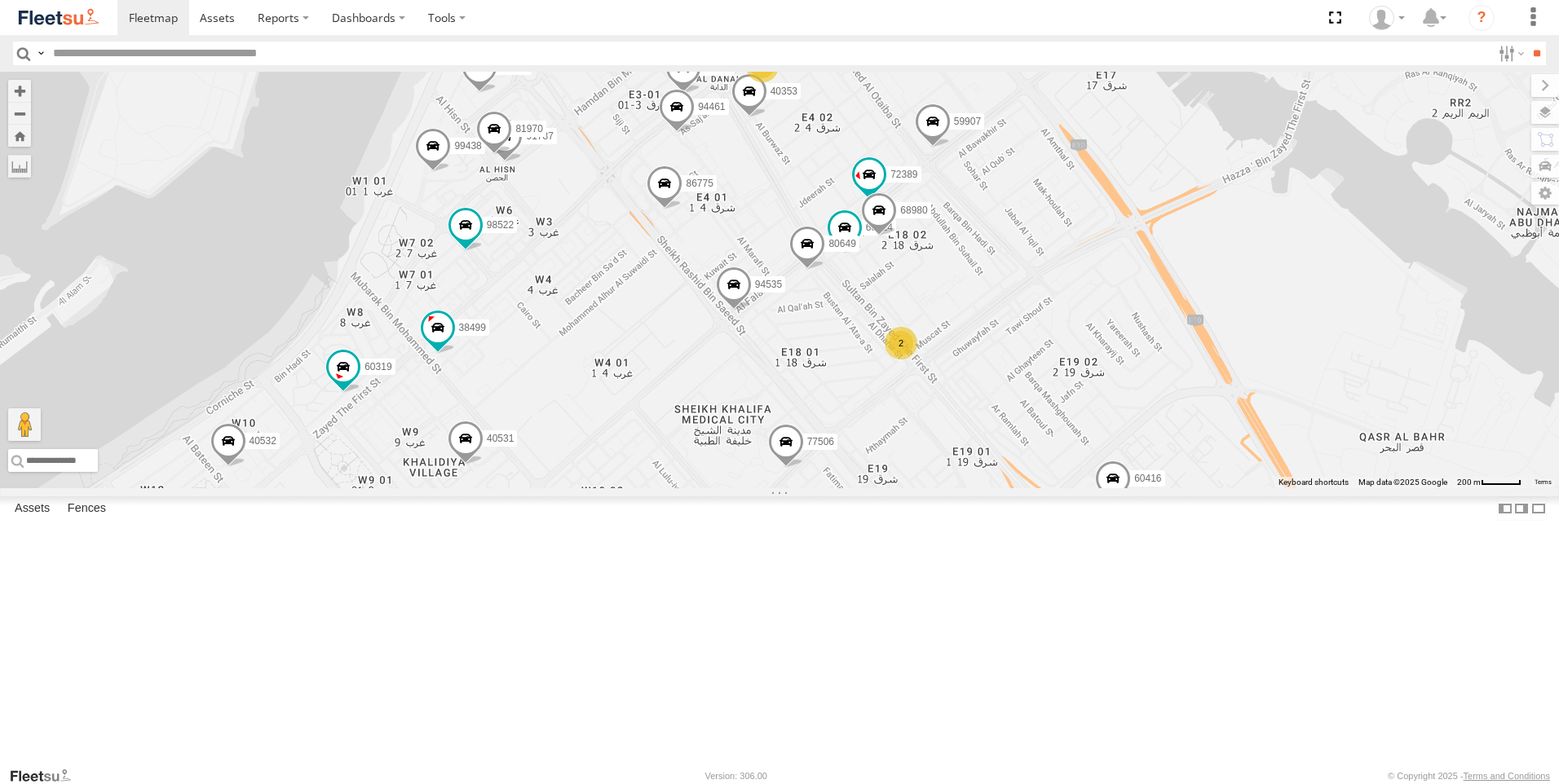
drag, startPoint x: 650, startPoint y: 395, endPoint x: 676, endPoint y: 386, distance: 27.5
click at [776, 424] on div "89835 93598 63659-1 28763-C 71967-AD-6 93659 93664 93671 86859 24418-AD-13 9359…" at bounding box center [779, 280] width 1559 height 417
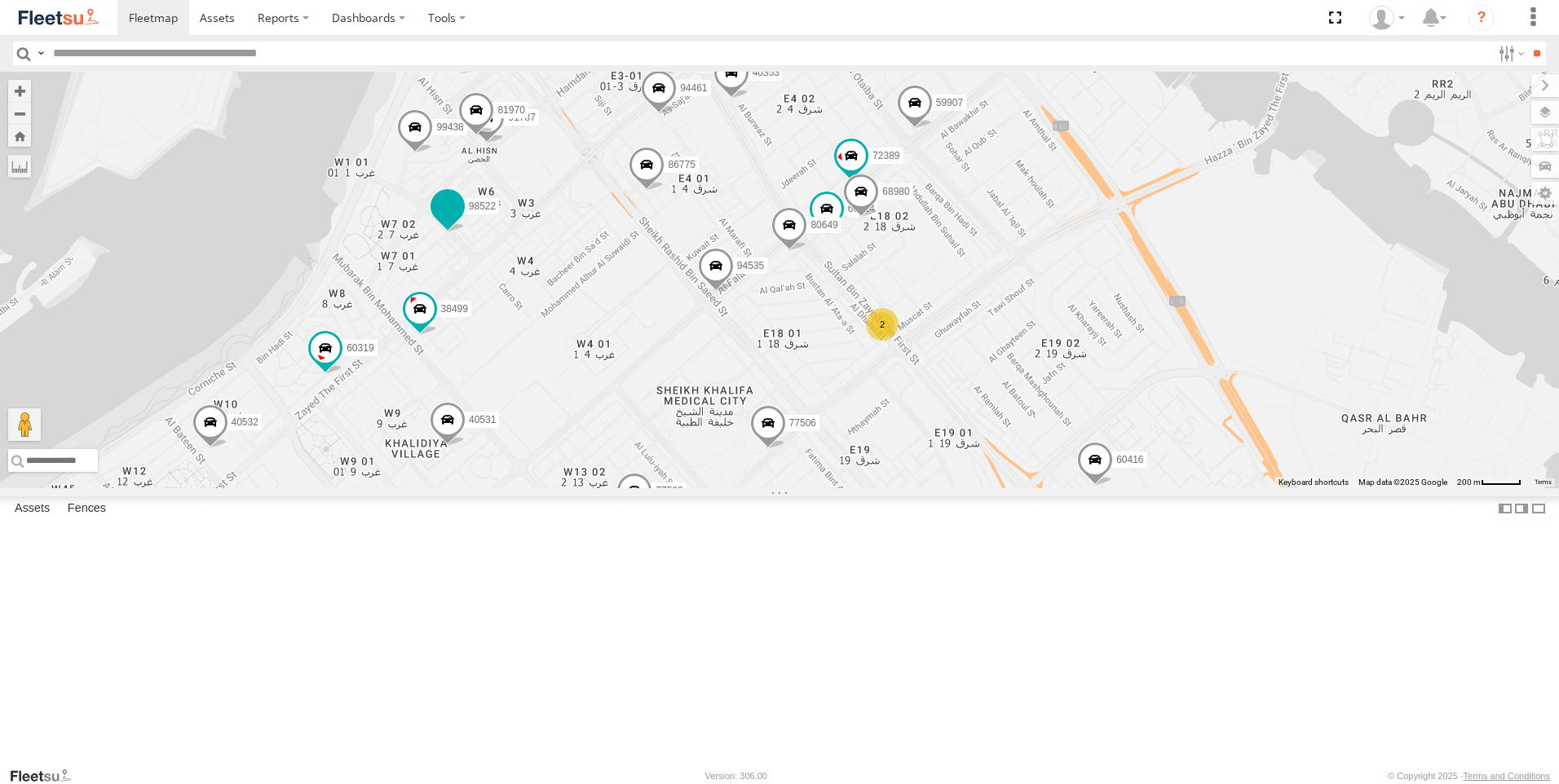
click at [462, 221] on span at bounding box center [447, 205] width 29 height 29
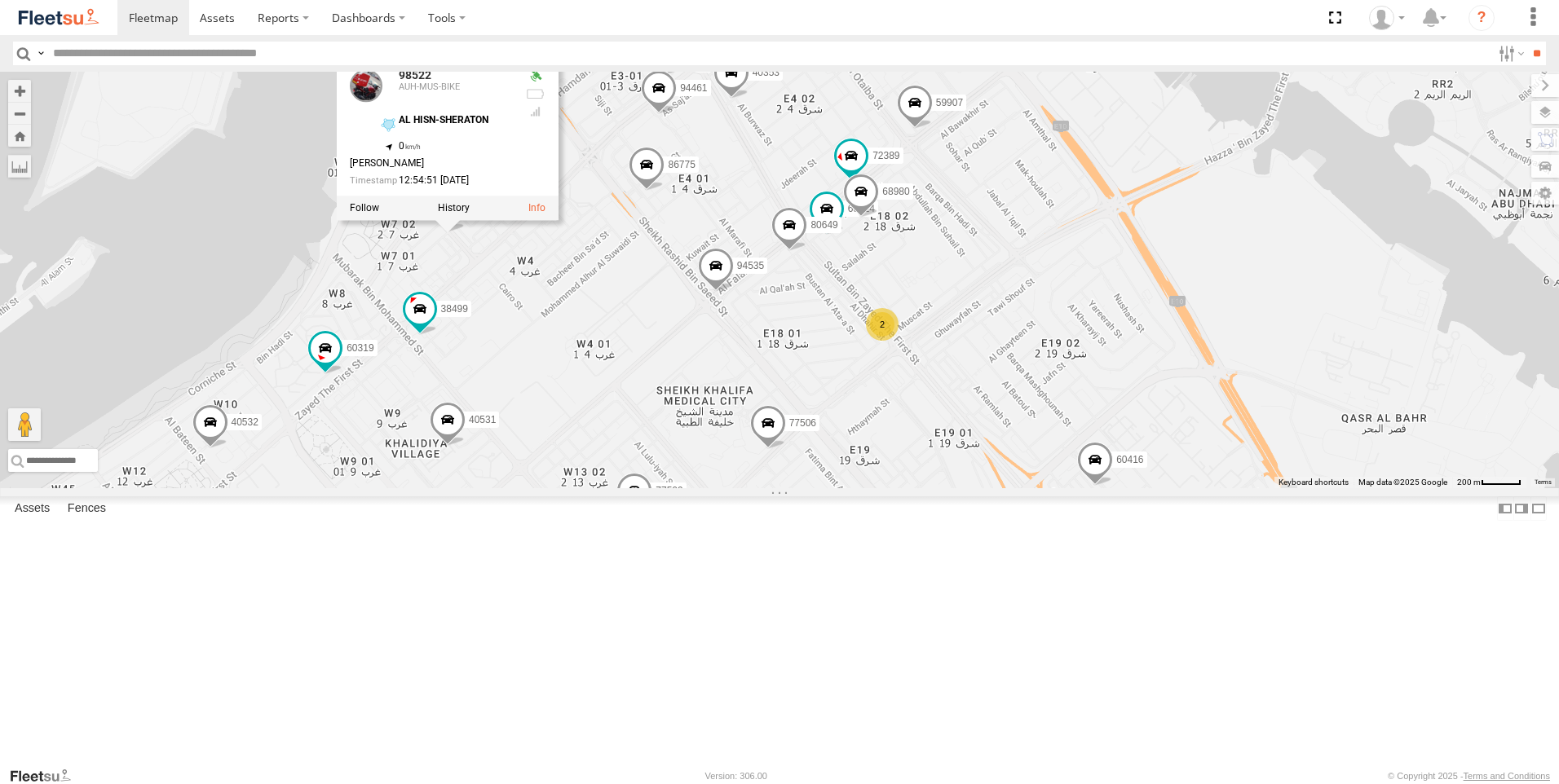
click at [711, 440] on div "89835 93598 63659-1 28763-C 71967-AD-6 93659 93664 93671 86859 24418-AD-13 9359…" at bounding box center [779, 280] width 1559 height 417
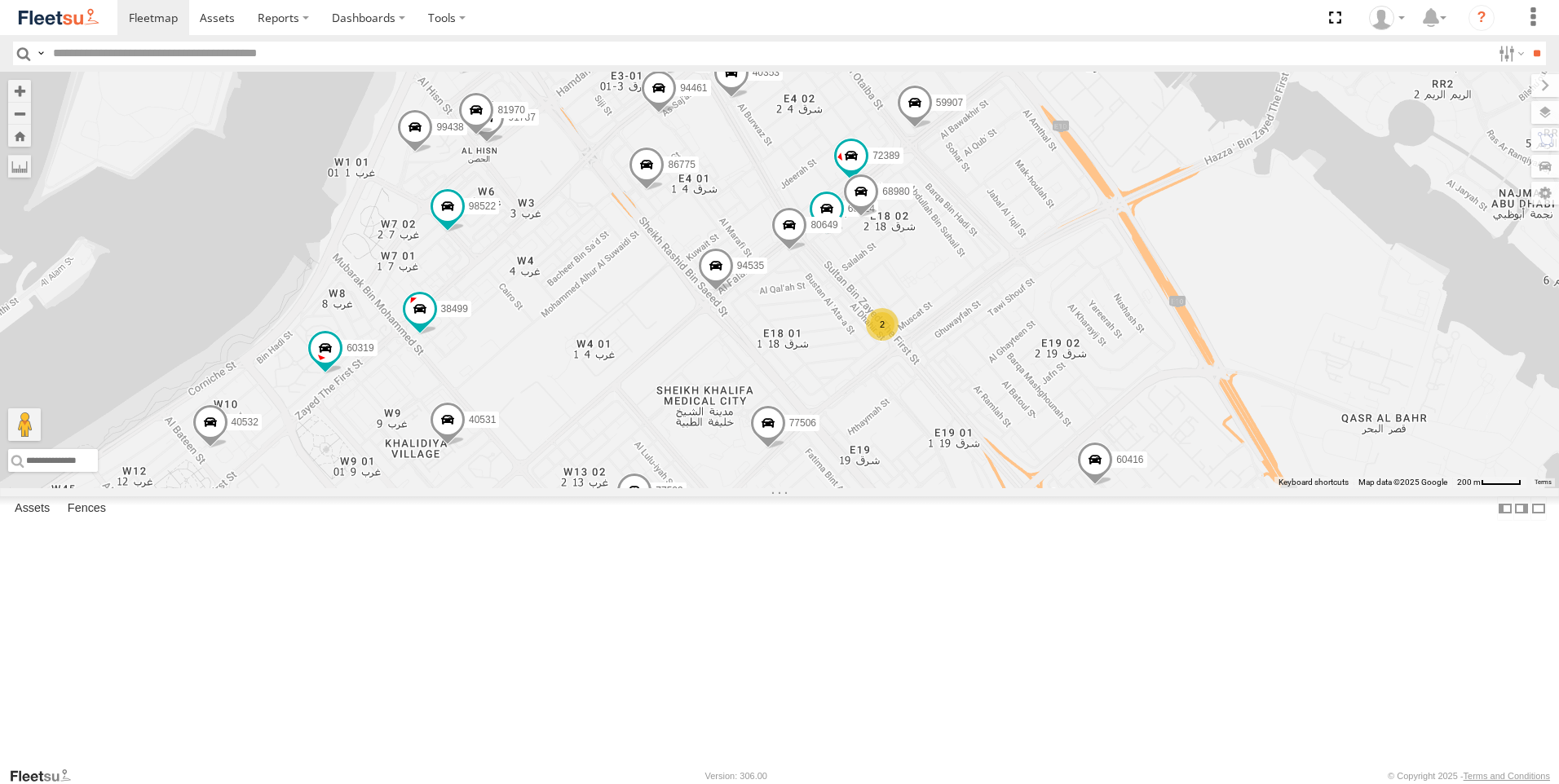
click at [433, 153] on span at bounding box center [415, 131] width 36 height 44
click at [733, 442] on div "89835 93598 63659-1 28763-C 71967-AD-6 93659 93664 93671 86859 24418-AD-13 9359…" at bounding box center [779, 280] width 1559 height 417
click at [494, 136] on span at bounding box center [476, 114] width 36 height 44
click at [736, 350] on div "89835 93598 63659-1 28763-C 71967-AD-6 93659 93664 93671 86859 24418-AD-13 9359…" at bounding box center [779, 280] width 1559 height 417
click at [548, 333] on div "89835 93598 63659-1 28763-C 71967-AD-6 93659 93664 93671 86859 24418-AD-13 9359…" at bounding box center [779, 280] width 1559 height 417
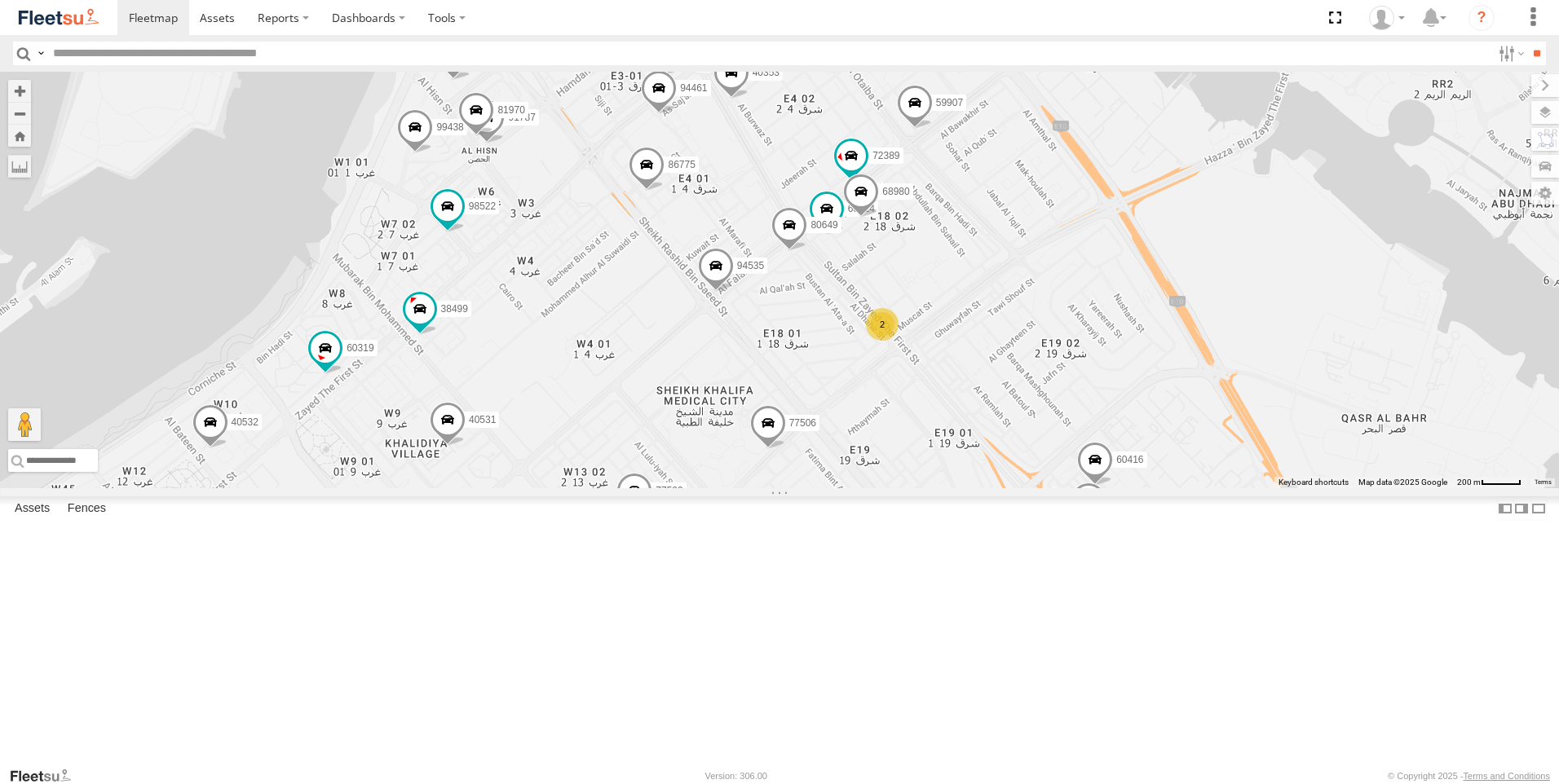
click at [471, 80] on span at bounding box center [453, 58] width 36 height 44
click at [771, 347] on div "89835 93598 63659-1 28763-C 71967-AD-6 93659 93664 93671 86859 24418-AD-13 9359…" at bounding box center [779, 280] width 1559 height 417
drag, startPoint x: 783, startPoint y: 320, endPoint x: 668, endPoint y: 450, distance: 173.6
click at [668, 457] on div "89835 93598 63659-1 28763-C 71967-AD-6 93659 93664 93671 86859 24418-AD-13 9359…" at bounding box center [779, 280] width 1559 height 417
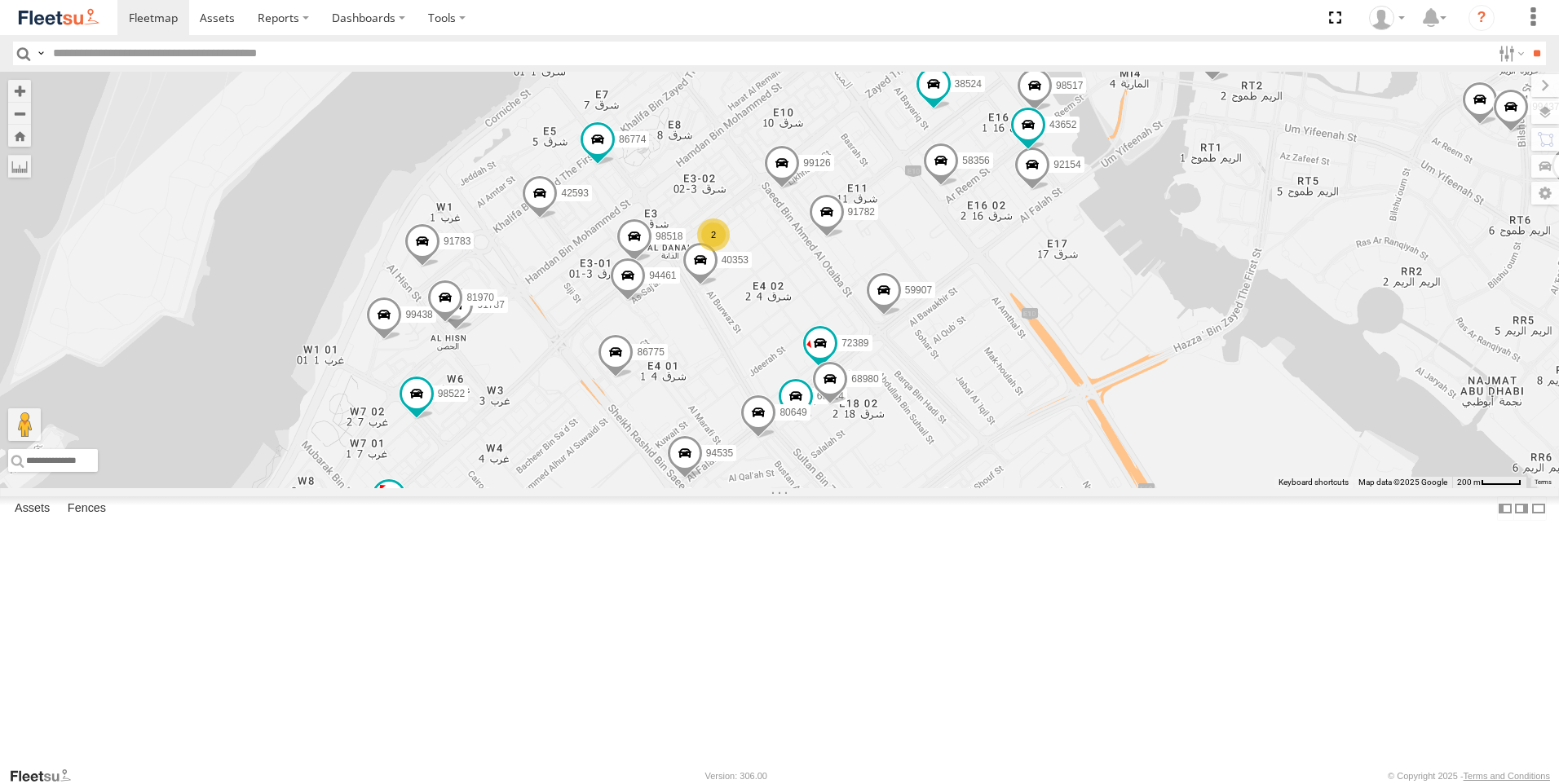
drag, startPoint x: 729, startPoint y: 464, endPoint x: 720, endPoint y: 506, distance: 43.0
click at [720, 488] on div "89835 93598 63659-1 28763-C 71967-AD-6 93659 93664 93671 86859 24418-AD-13 9359…" at bounding box center [779, 280] width 1559 height 417
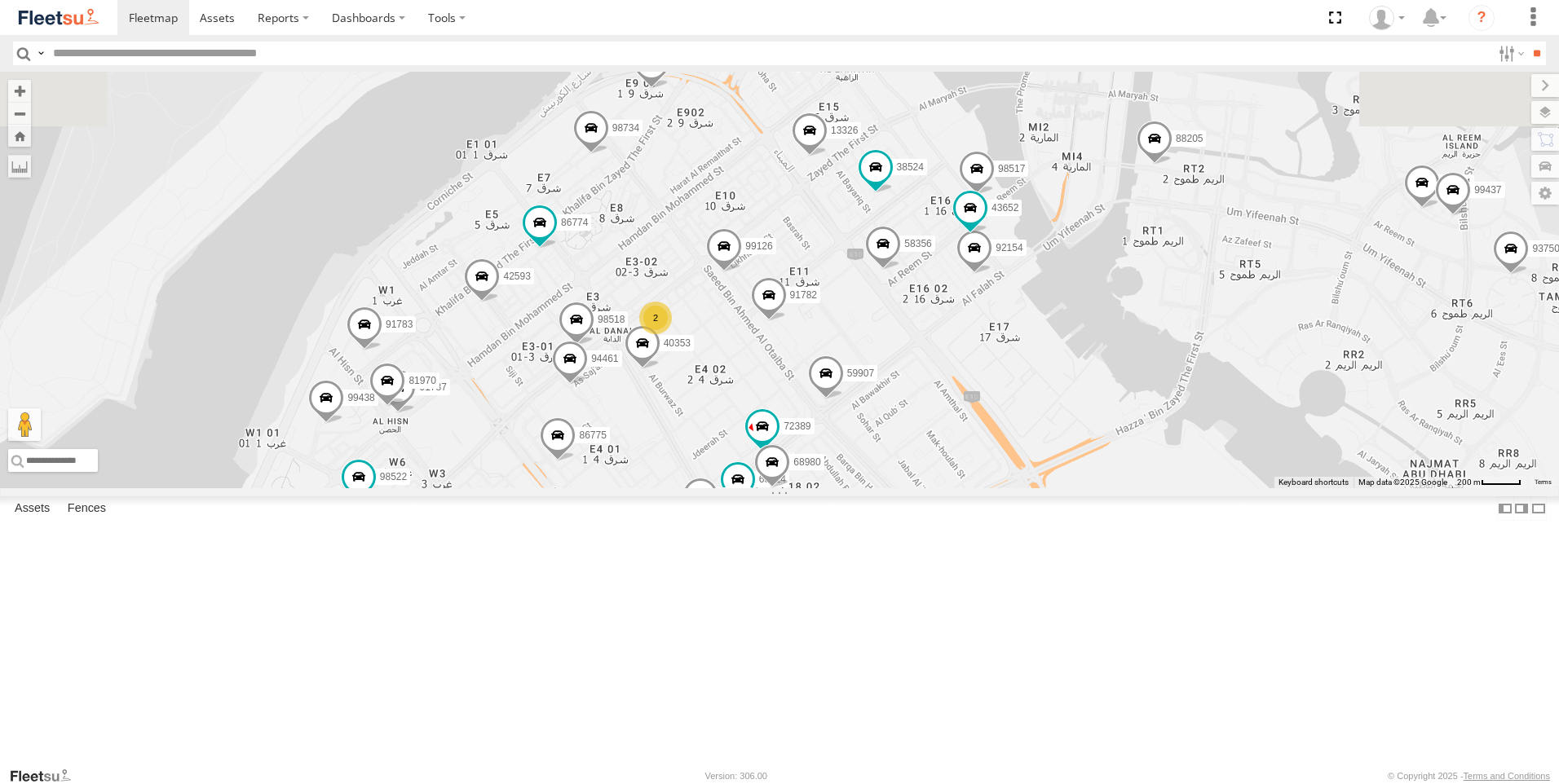
drag, startPoint x: 728, startPoint y: 450, endPoint x: 695, endPoint y: 496, distance: 56.6
click at [695, 488] on div "89835 93598 63659-1 28763-C 71967-AD-6 93659 93664 93671 86859 24418-AD-13 9359…" at bounding box center [779, 280] width 1559 height 417
click at [500, 303] on span at bounding box center [482, 281] width 36 height 44
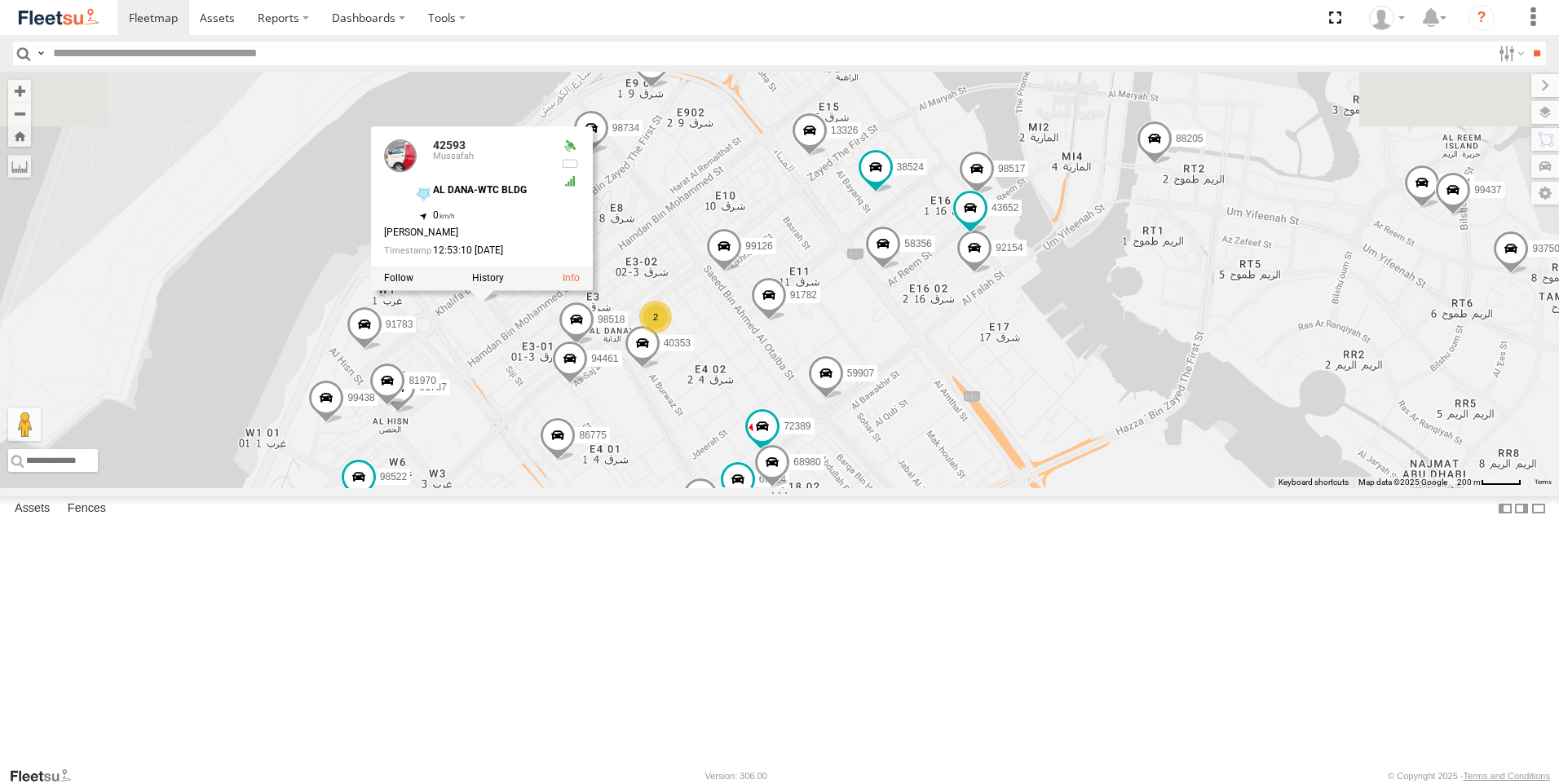
click at [686, 477] on div "89835 93598 63659-1 28763-C 71967-AD-6 93659 93664 93671 86859 24418-AD-13 9359…" at bounding box center [779, 280] width 1559 height 417
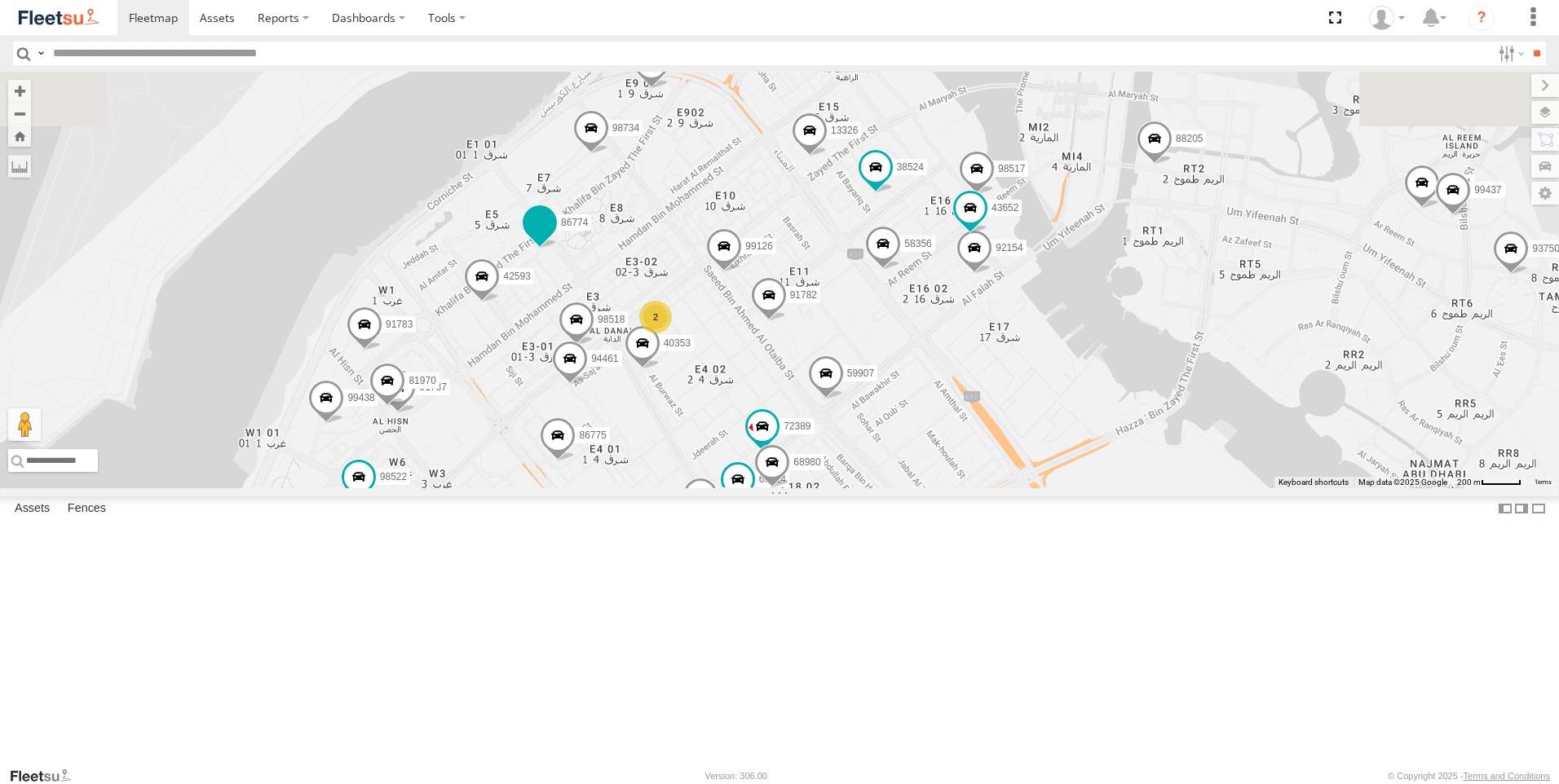
click at [554, 236] on span at bounding box center [539, 221] width 29 height 29
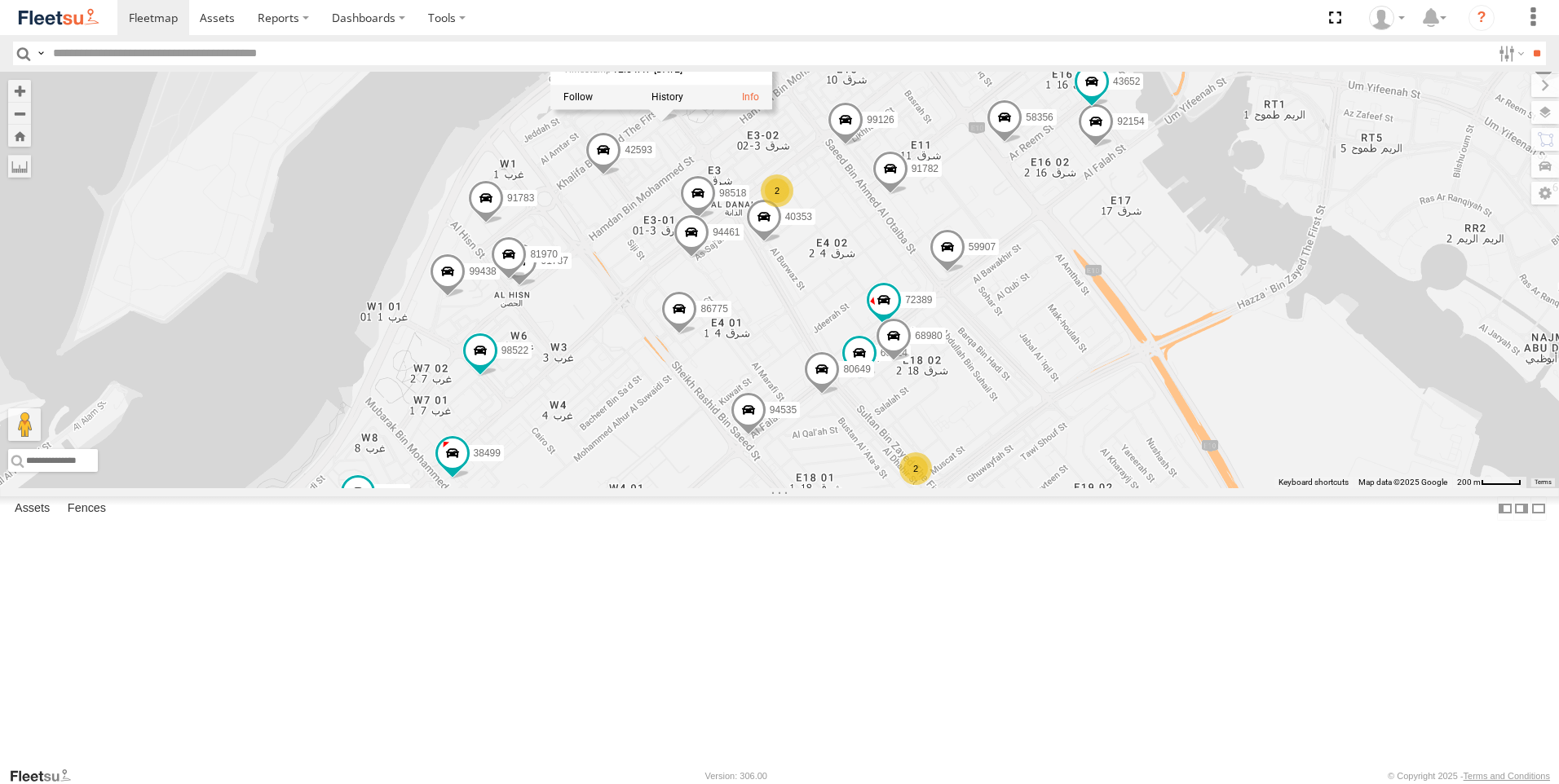
drag, startPoint x: 674, startPoint y: 556, endPoint x: 826, endPoint y: 399, distance: 218.5
click at [826, 399] on div "89835 93598 63659-1 28763-C 71967-AD-6 93659 93664 93671 86859 24418-AD-13 9359…" at bounding box center [779, 280] width 1559 height 417
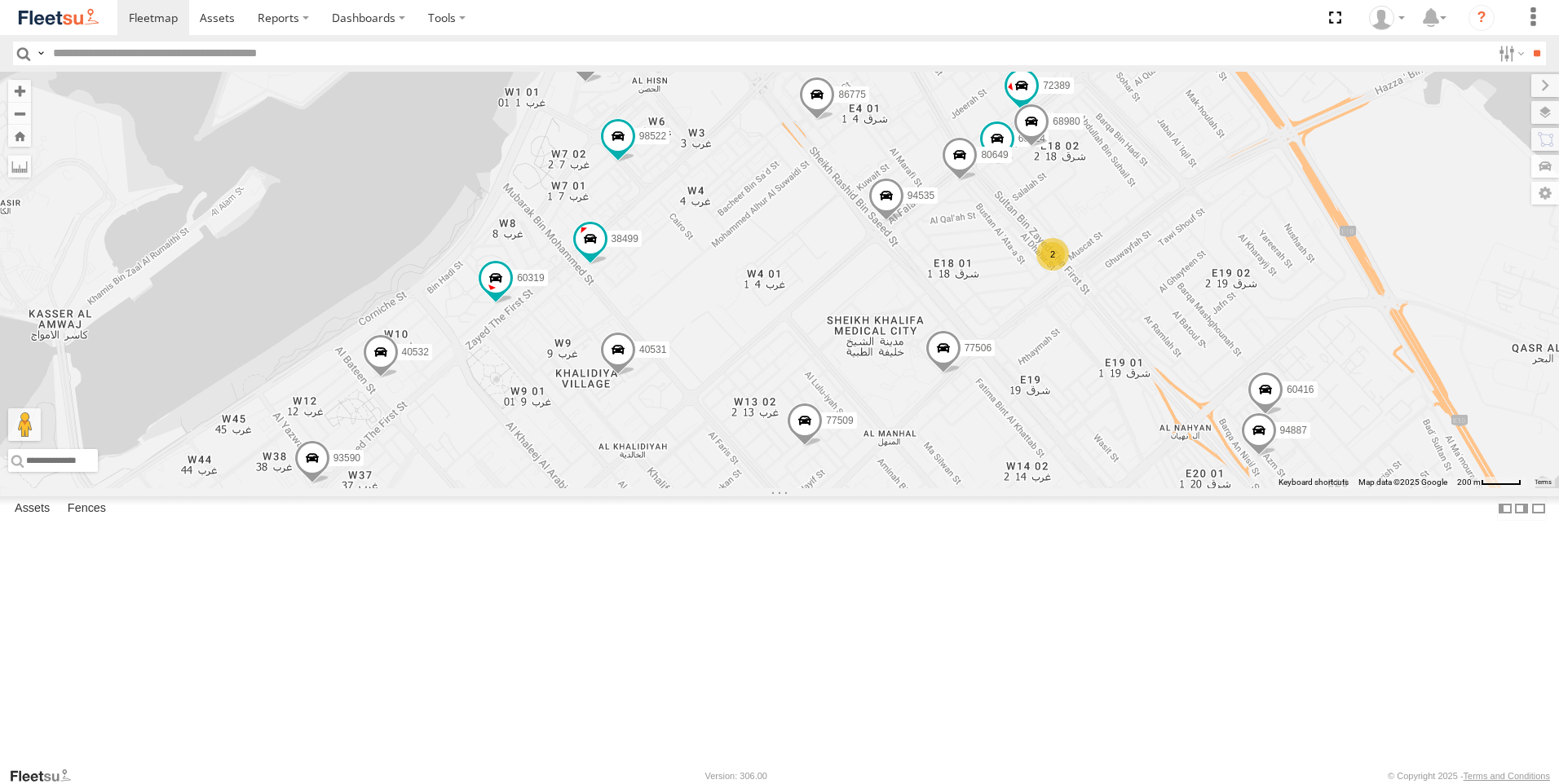
drag, startPoint x: 754, startPoint y: 598, endPoint x: 876, endPoint y: 402, distance: 230.9
click at [876, 402] on div "89835 93598 63659-1 28763-C 71967-AD-6 93659 93664 93671 86859 24418-AD-13 9359…" at bounding box center [779, 280] width 1559 height 417
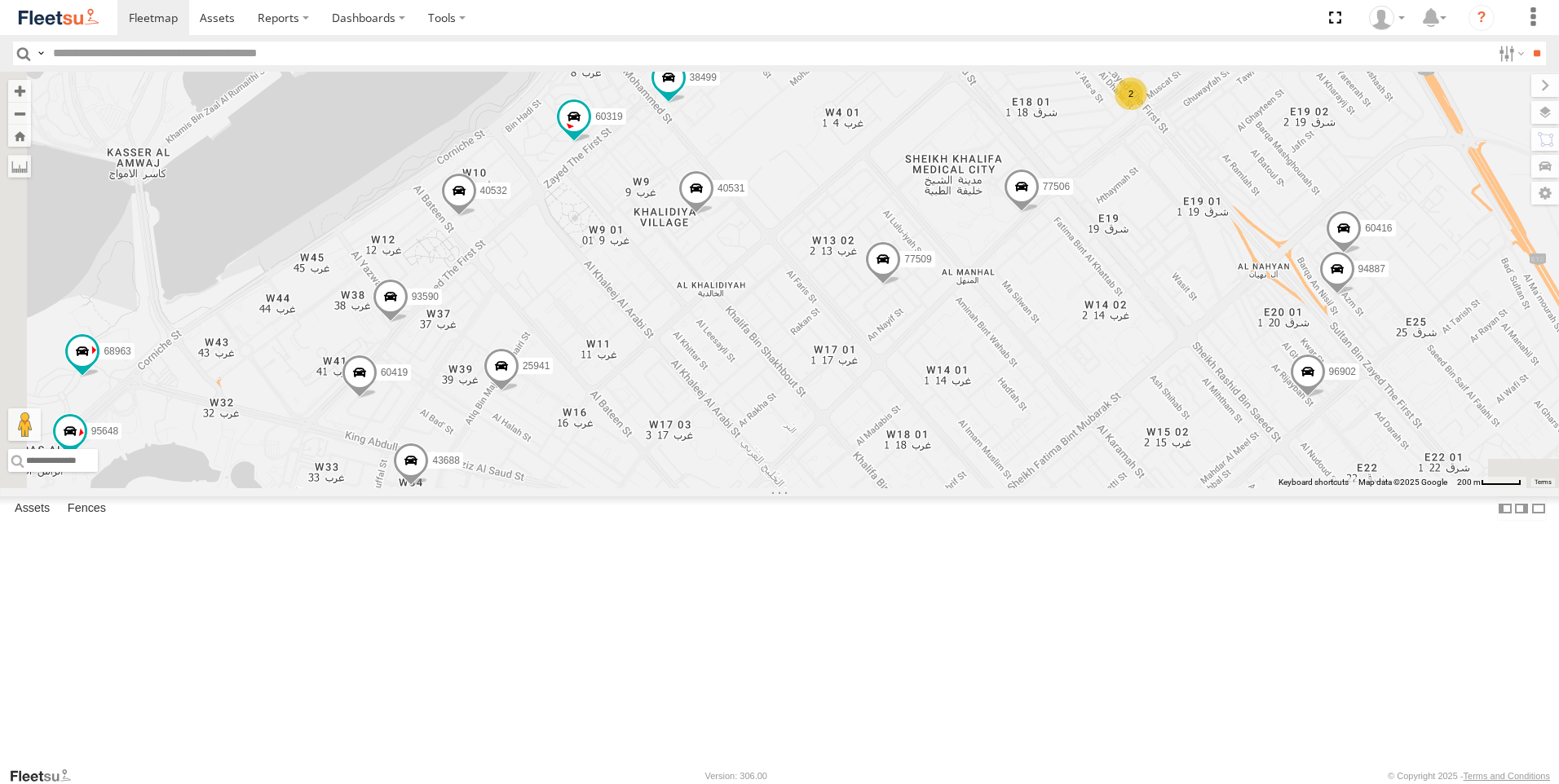
drag, startPoint x: 802, startPoint y: 497, endPoint x: 835, endPoint y: 442, distance: 64.1
click at [835, 442] on div "89835 93598 63659-1 28763-C 71967-AD-6 93659 93664 93671 86859 24418-AD-13 9359…" at bounding box center [779, 280] width 1559 height 417
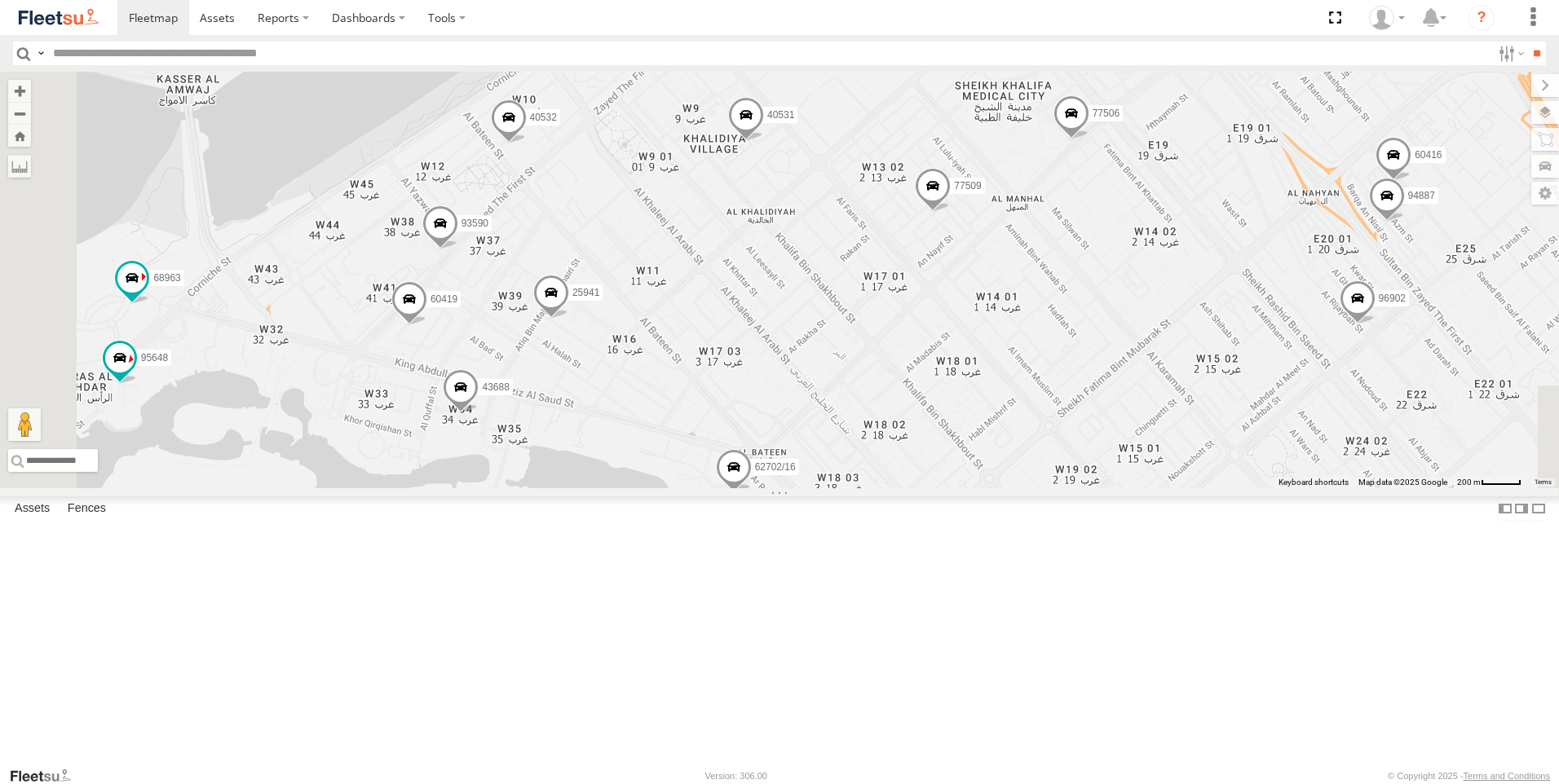
drag, startPoint x: 785, startPoint y: 566, endPoint x: 833, endPoint y: 501, distance: 80.8
click at [833, 488] on div "89835 93598 63659-1 28763-C 71967-AD-6 93659 93664 93671 86859 24418-AD-13 9359…" at bounding box center [779, 280] width 1559 height 417
click at [569, 319] on span at bounding box center [551, 296] width 36 height 44
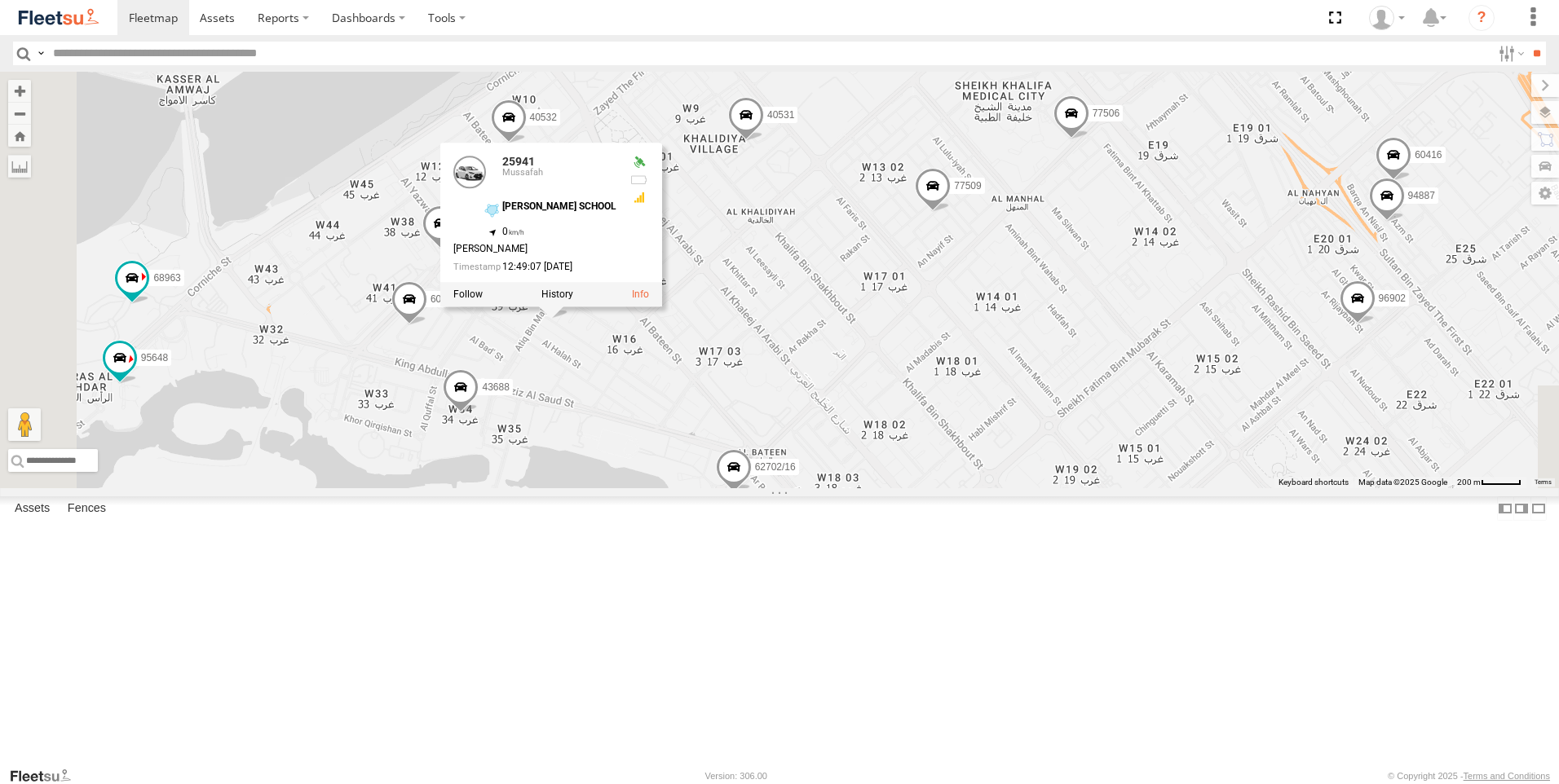
click at [752, 493] on span at bounding box center [734, 472] width 36 height 44
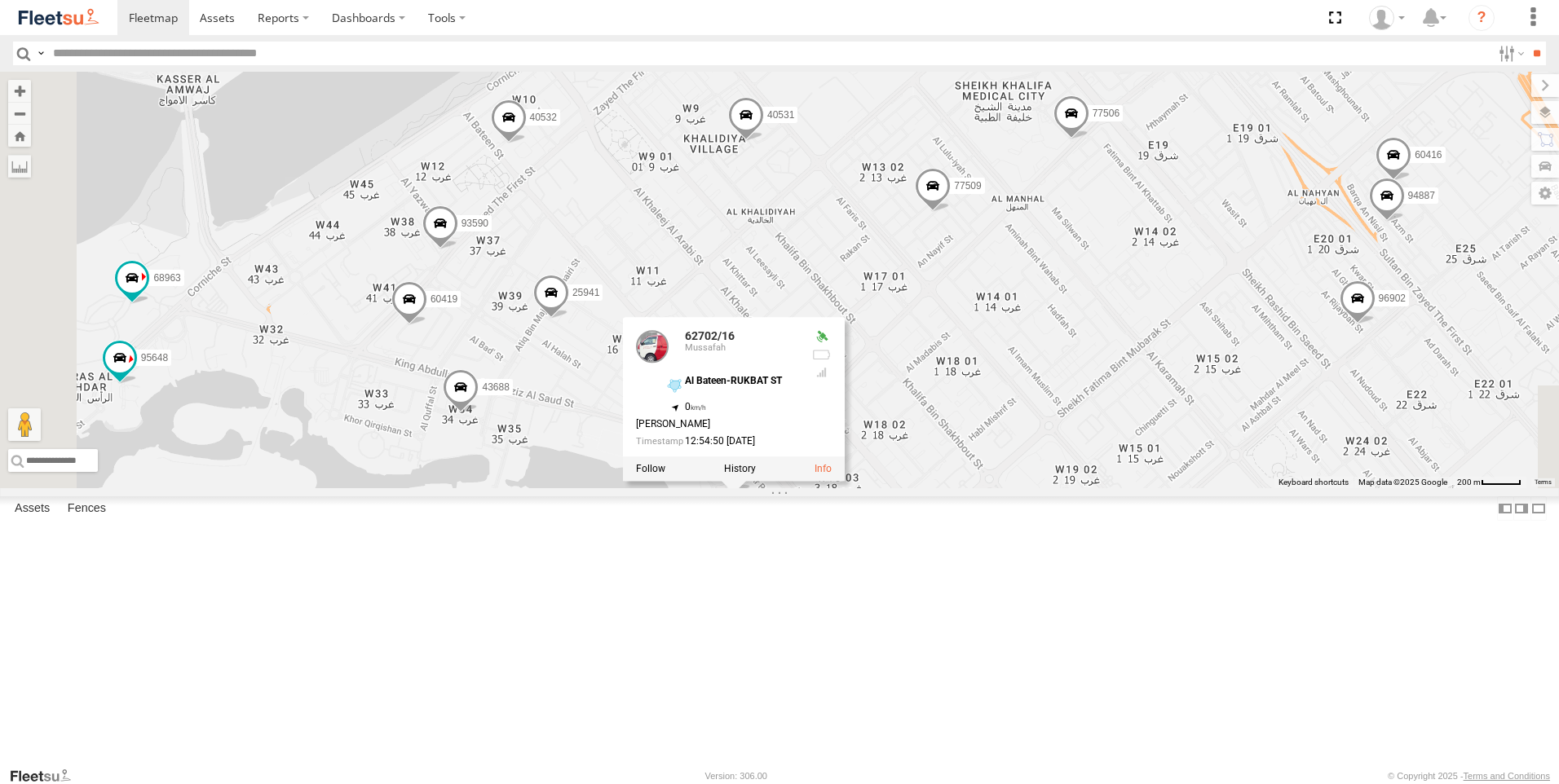
click at [725, 488] on div "89835 93598 63659-1 28763-C 71967-AD-6 93659 93664 93671 86859 24418-AD-13 9359…" at bounding box center [779, 280] width 1559 height 417
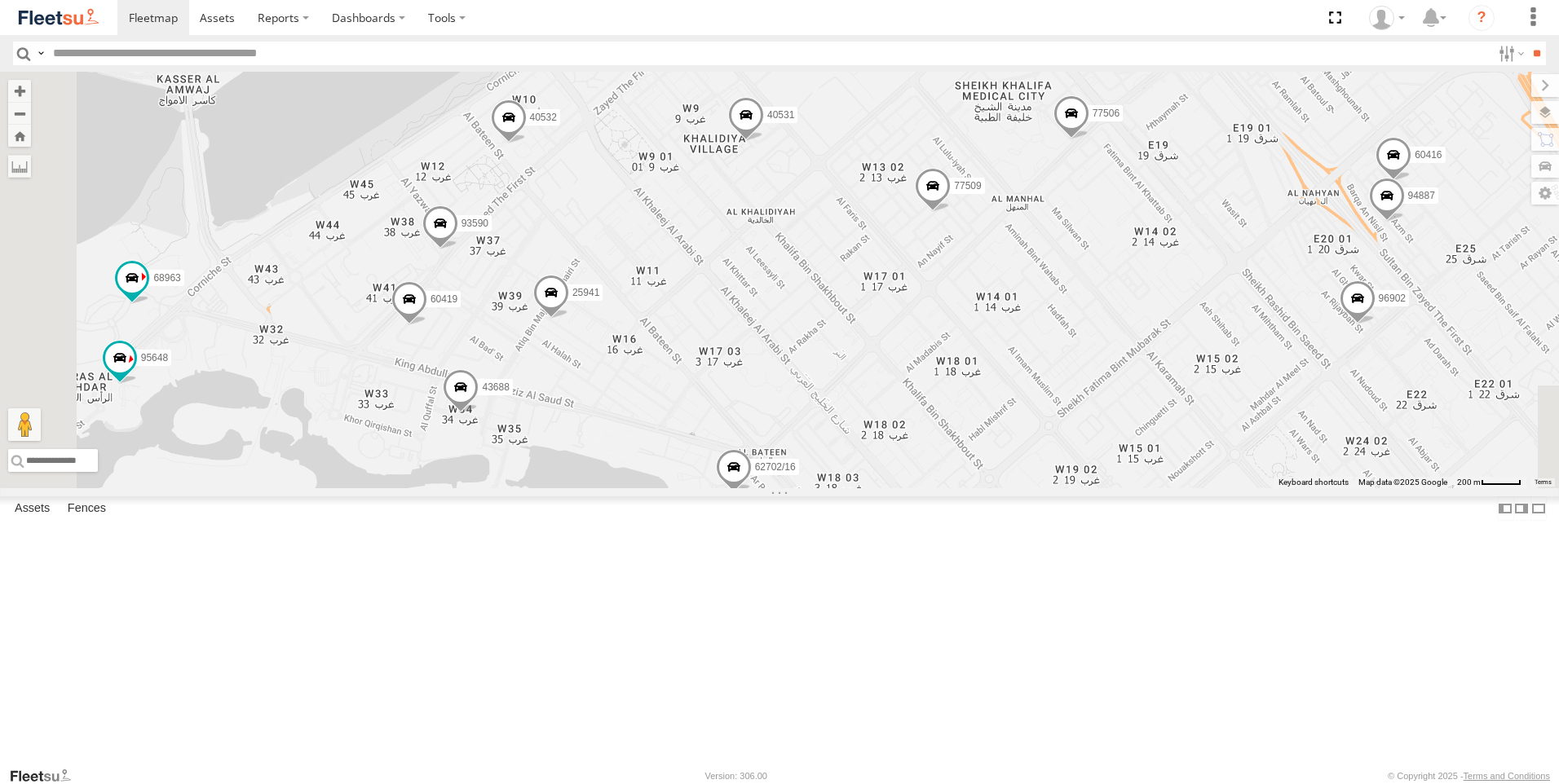
click at [479, 412] on span at bounding box center [460, 390] width 36 height 44
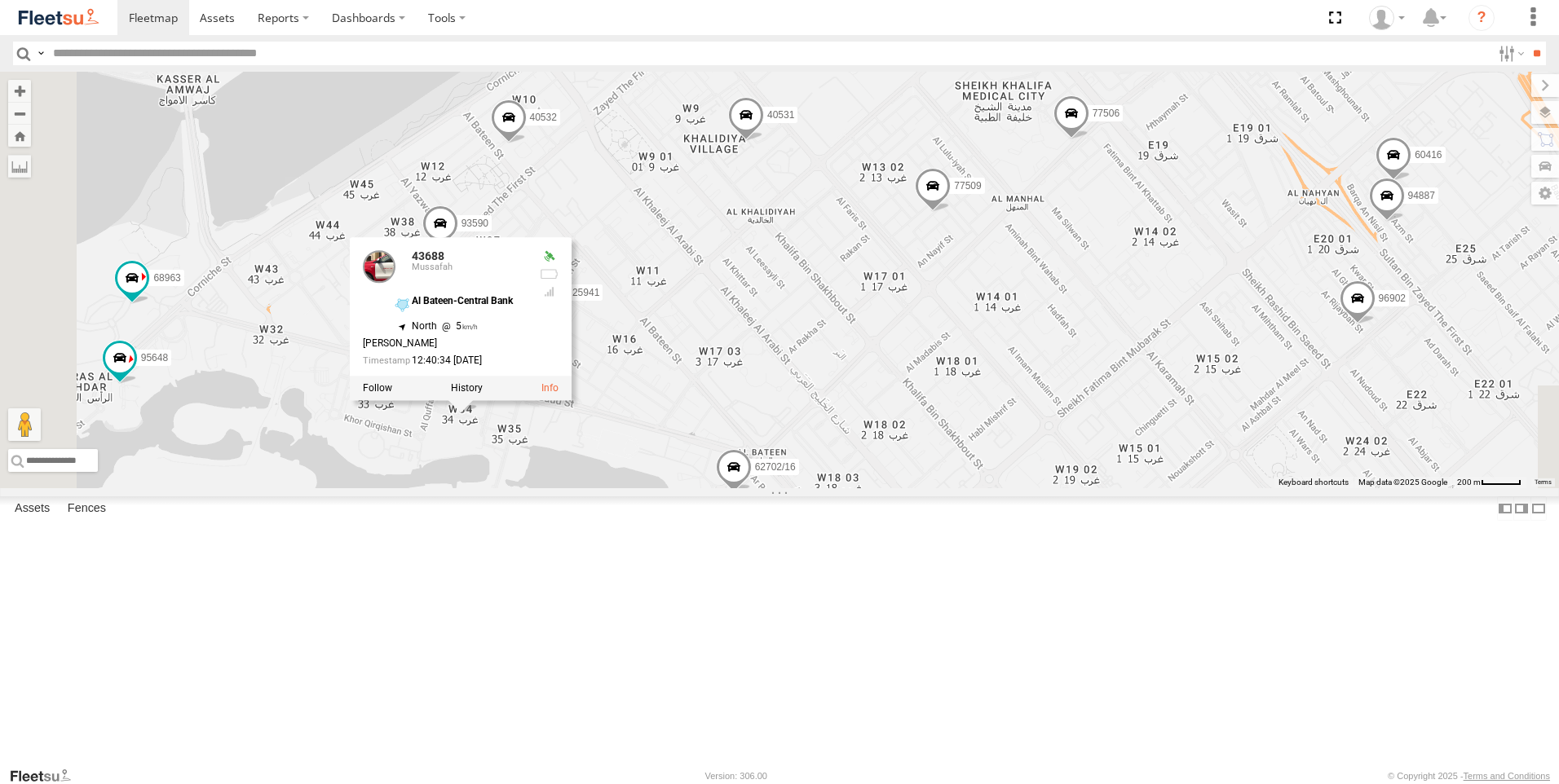
click at [926, 488] on div "89835 93598 63659-1 28763-C 71967-AD-6 93659 93664 93671 86859 24418-AD-13 9359…" at bounding box center [779, 280] width 1559 height 417
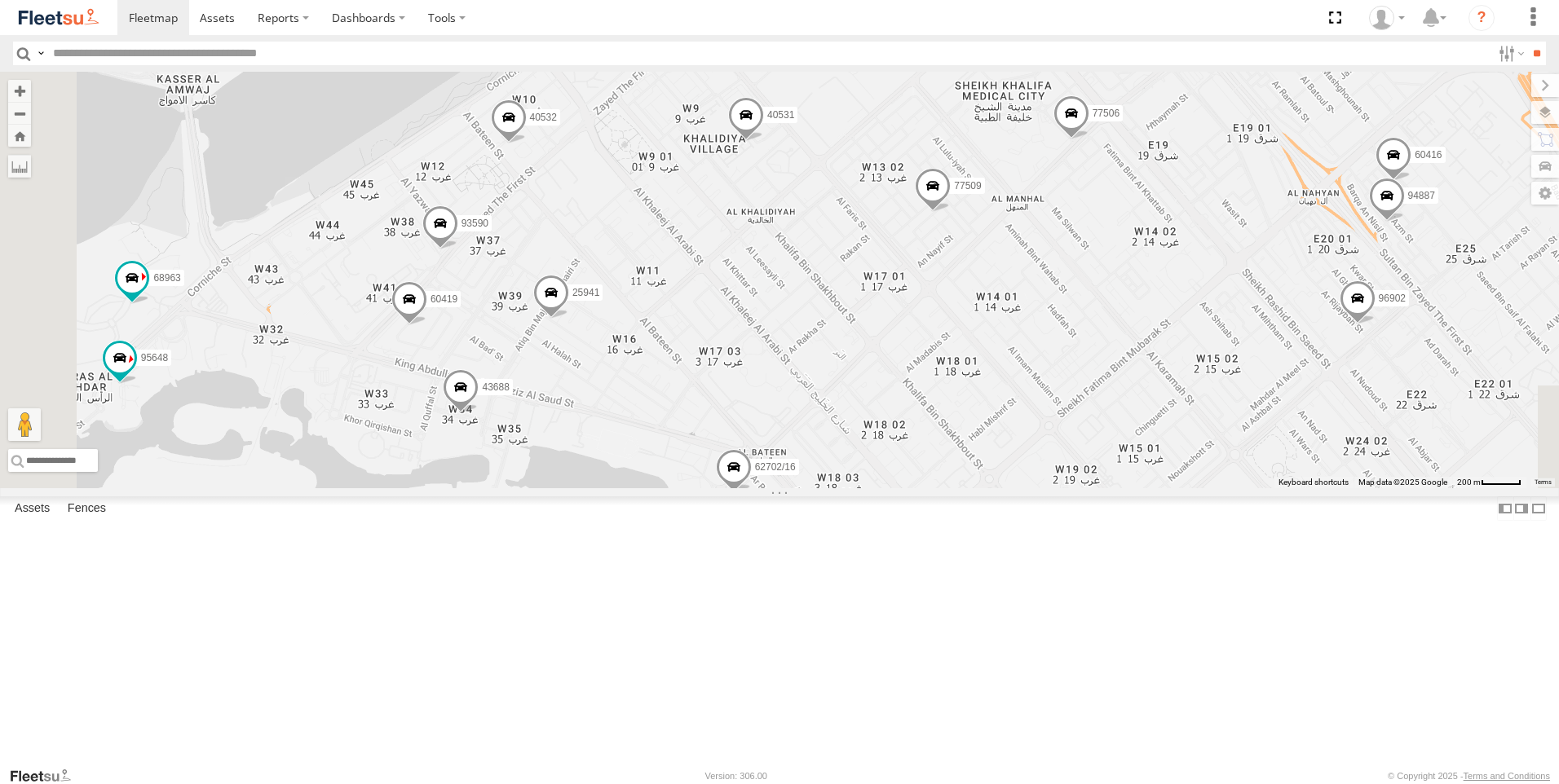
click at [428, 326] on span at bounding box center [409, 304] width 36 height 44
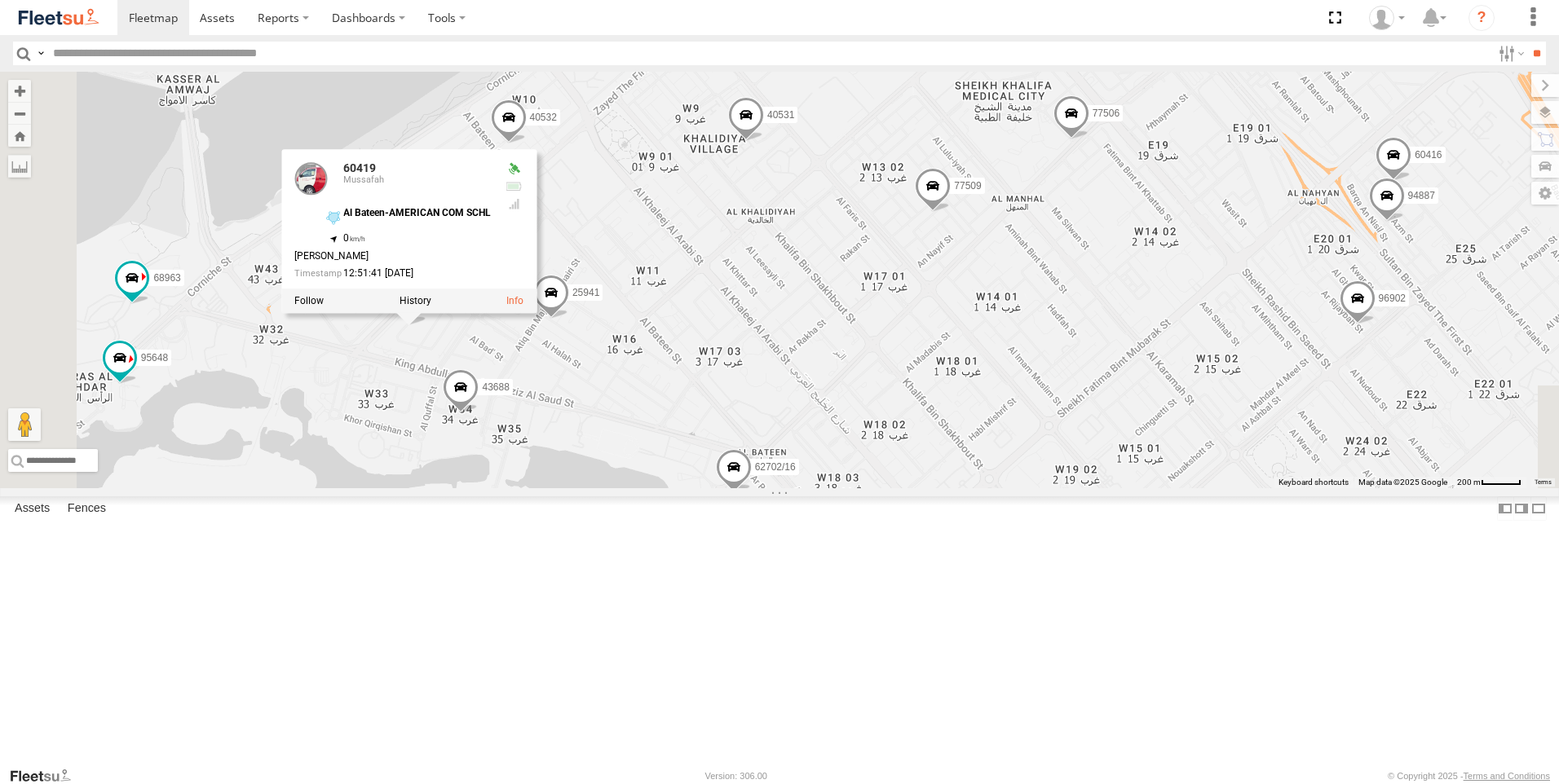
click at [626, 488] on div "89835 93598 63659-1 28763-C 71967-AD-6 93659 93664 93671 86859 24418-AD-13 9359…" at bounding box center [779, 280] width 1559 height 417
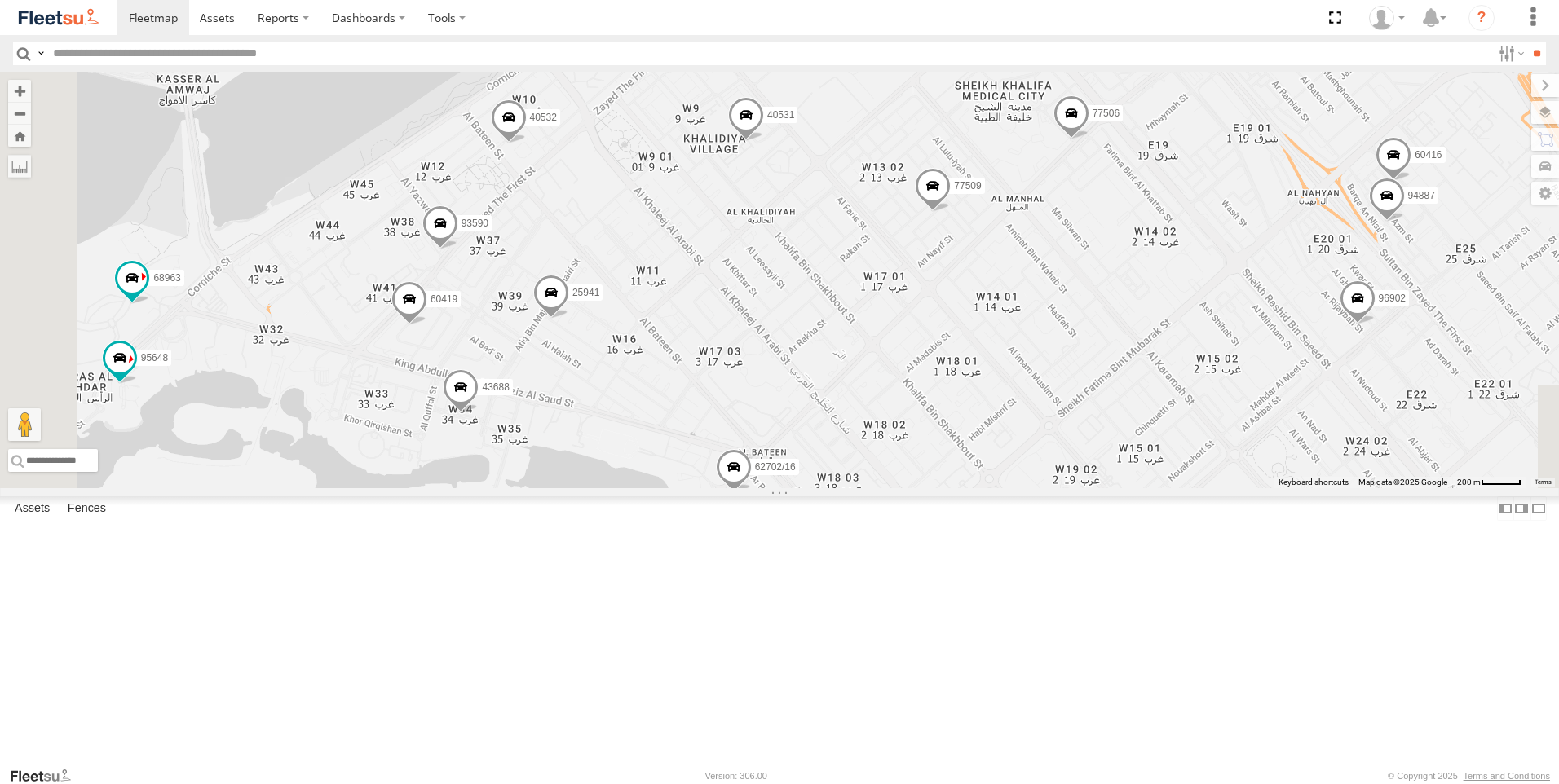
click at [459, 250] on span at bounding box center [440, 227] width 36 height 44
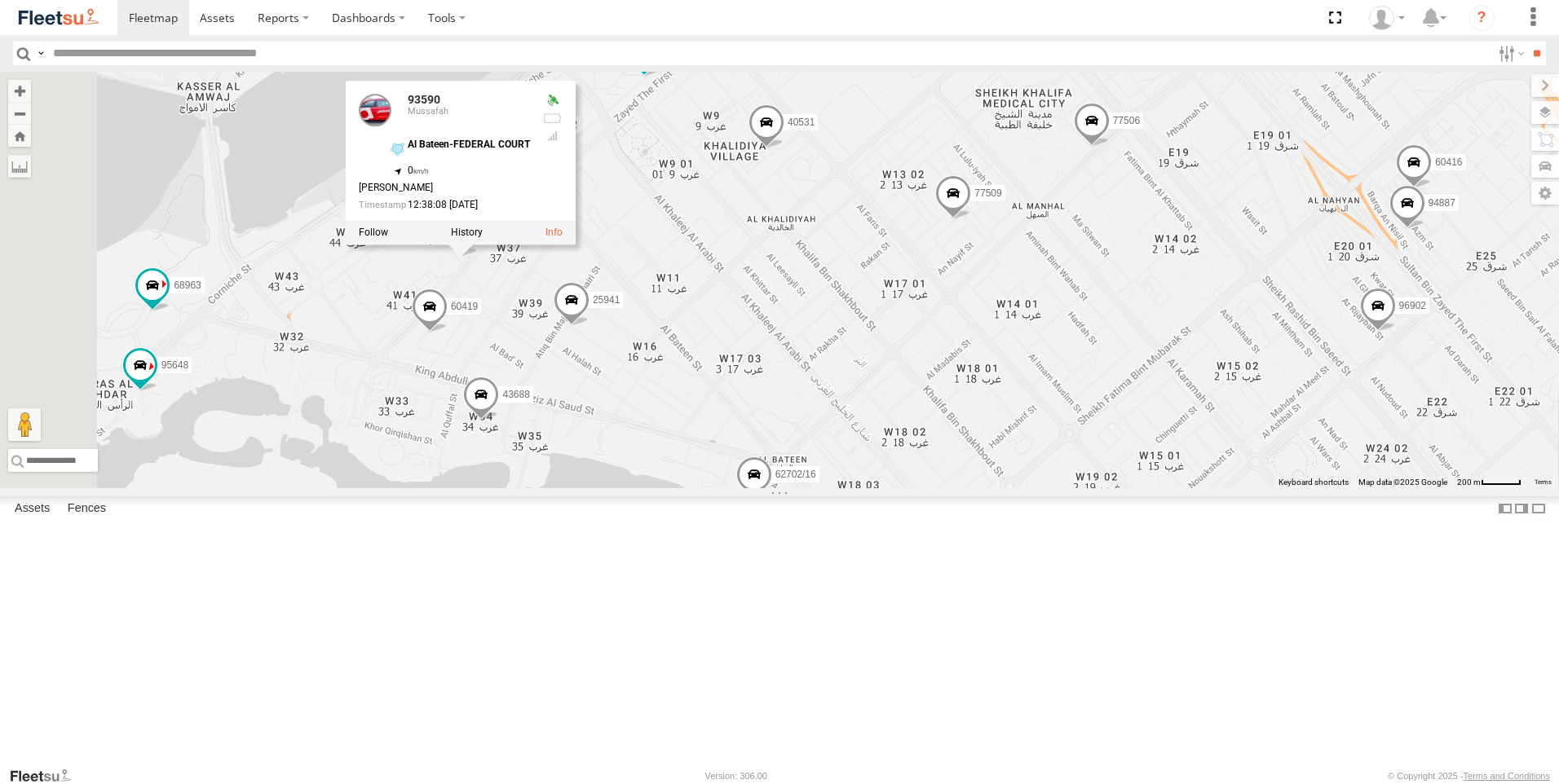
drag, startPoint x: 667, startPoint y: 423, endPoint x: 688, endPoint y: 433, distance: 23.3
click at [688, 433] on div "89835 93598 63659-1 28763-C 71967-AD-6 93659 93664 93671 86859 24418-AD-13 9359…" at bounding box center [779, 280] width 1559 height 417
click at [732, 488] on div "89835 93598 63659-1 28763-C 71967-AD-6 93659 93664 93671 86859 24418-AD-13 9359…" at bounding box center [779, 280] width 1559 height 417
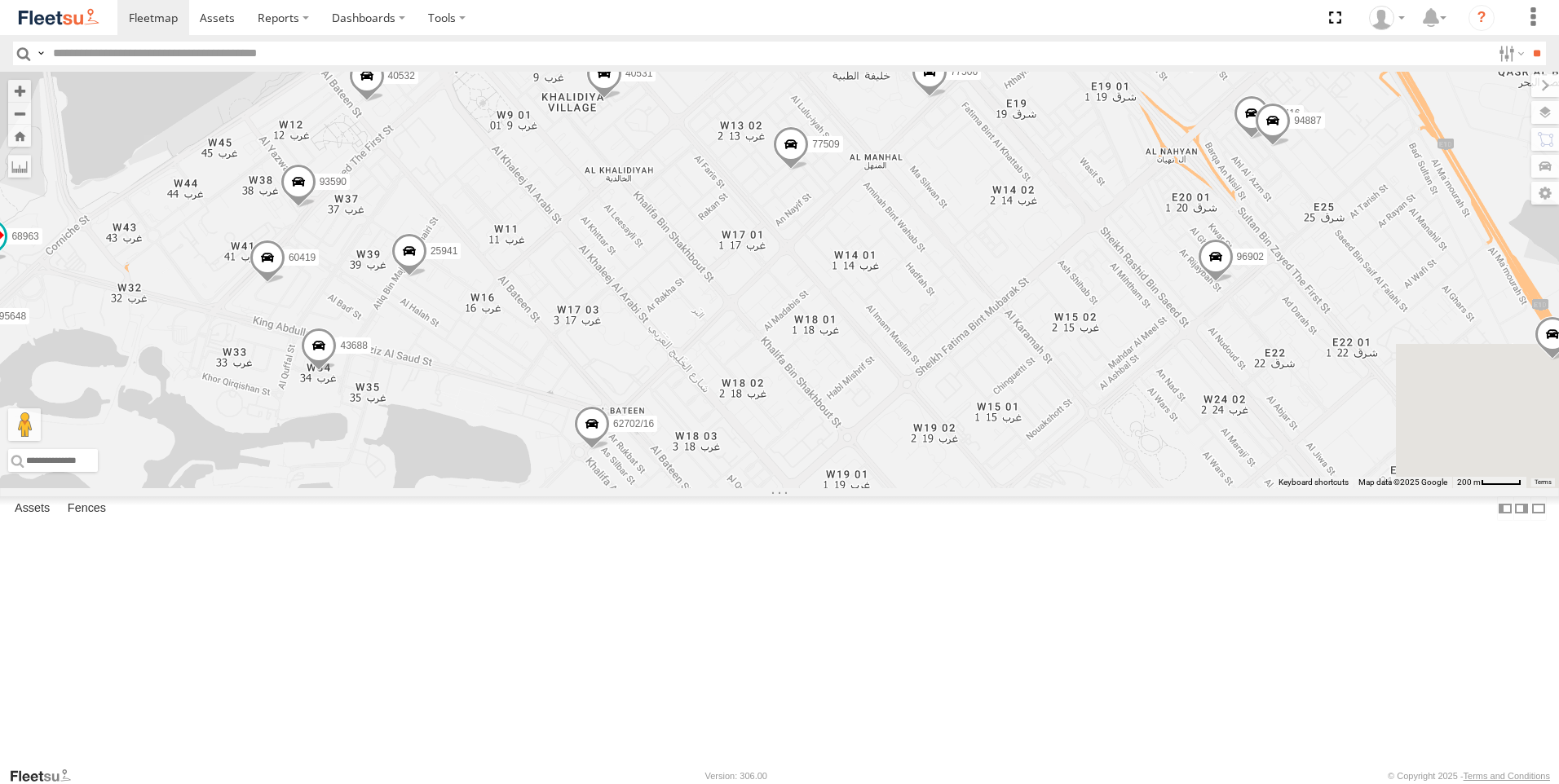
drag, startPoint x: 1040, startPoint y: 511, endPoint x: 881, endPoint y: 471, distance: 164.0
click at [881, 471] on div "89835 93598 63659-1 28763-C 71967-AD-6 93659 93664 93671 86859 24418-AD-13 9359…" at bounding box center [779, 280] width 1559 height 417
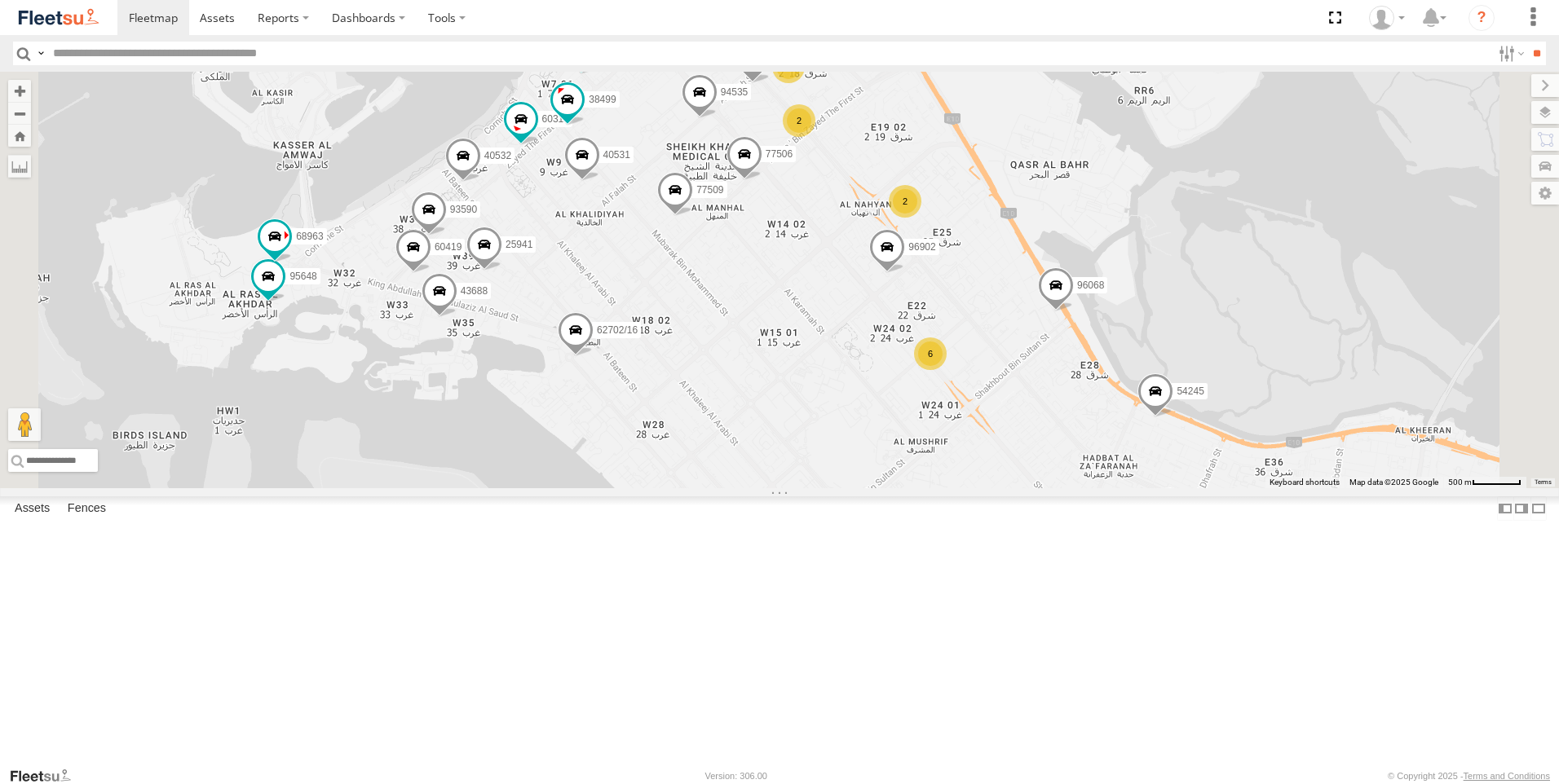
drag, startPoint x: 1024, startPoint y: 657, endPoint x: 961, endPoint y: 620, distance: 73.1
click at [961, 488] on div "89835 93598 63659-1 28763-C 71967-AD-6 93659 93664 93671 86859 24418-AD-13 9359…" at bounding box center [779, 280] width 1559 height 417
click at [745, 488] on div "89835 93598 63659-1 28763-C 71967-AD-6 93659 93664 93671 86859 24418-AD-13 9359…" at bounding box center [779, 280] width 1559 height 417
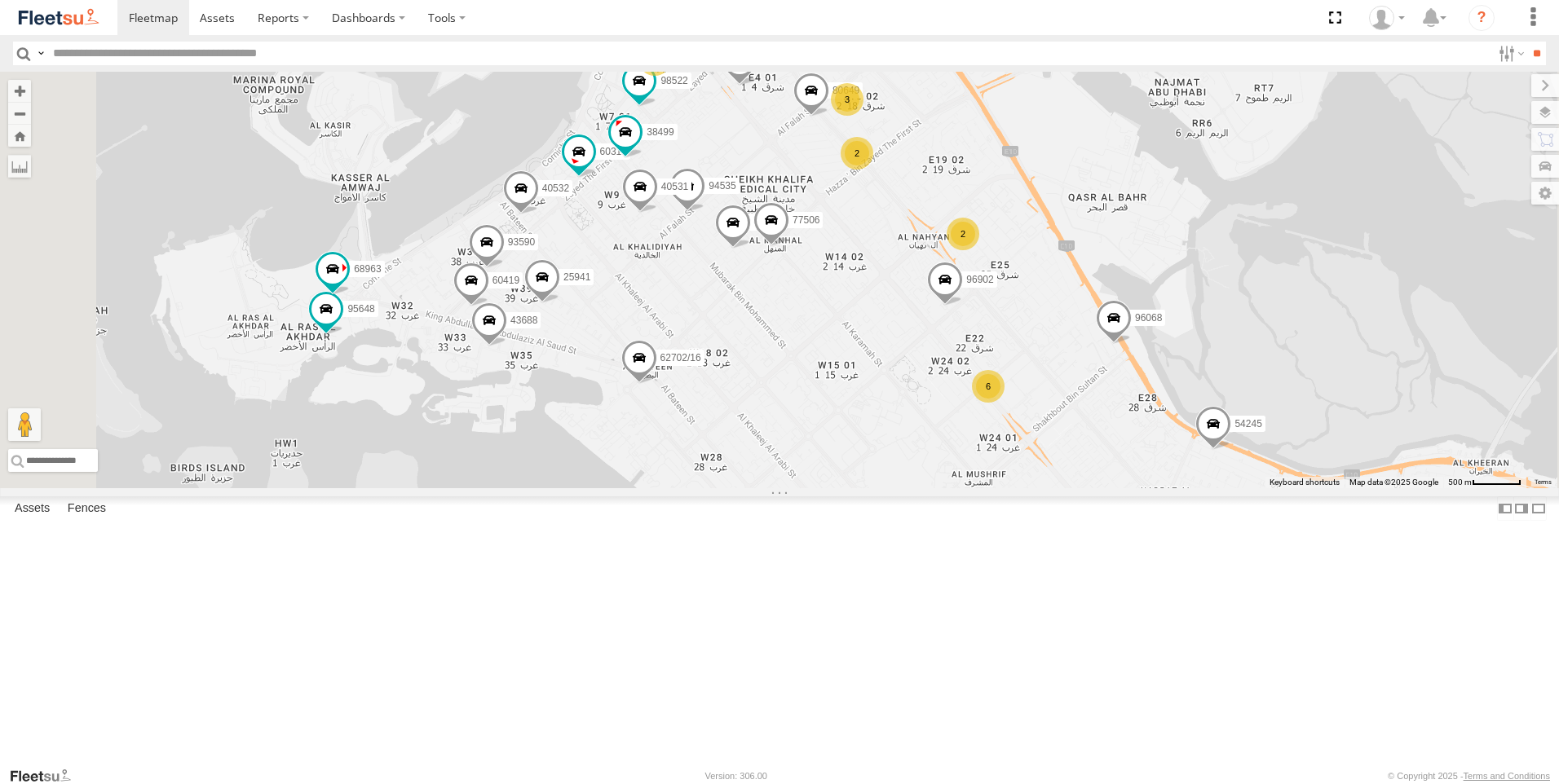
drag, startPoint x: 674, startPoint y: 588, endPoint x: 735, endPoint y: 625, distance: 71.3
click at [735, 488] on div "89835 93598 63659-1 28763-C 71967-AD-6 93659 93664 93671 86859 24418-AD-13 9359…" at bounding box center [779, 280] width 1559 height 417
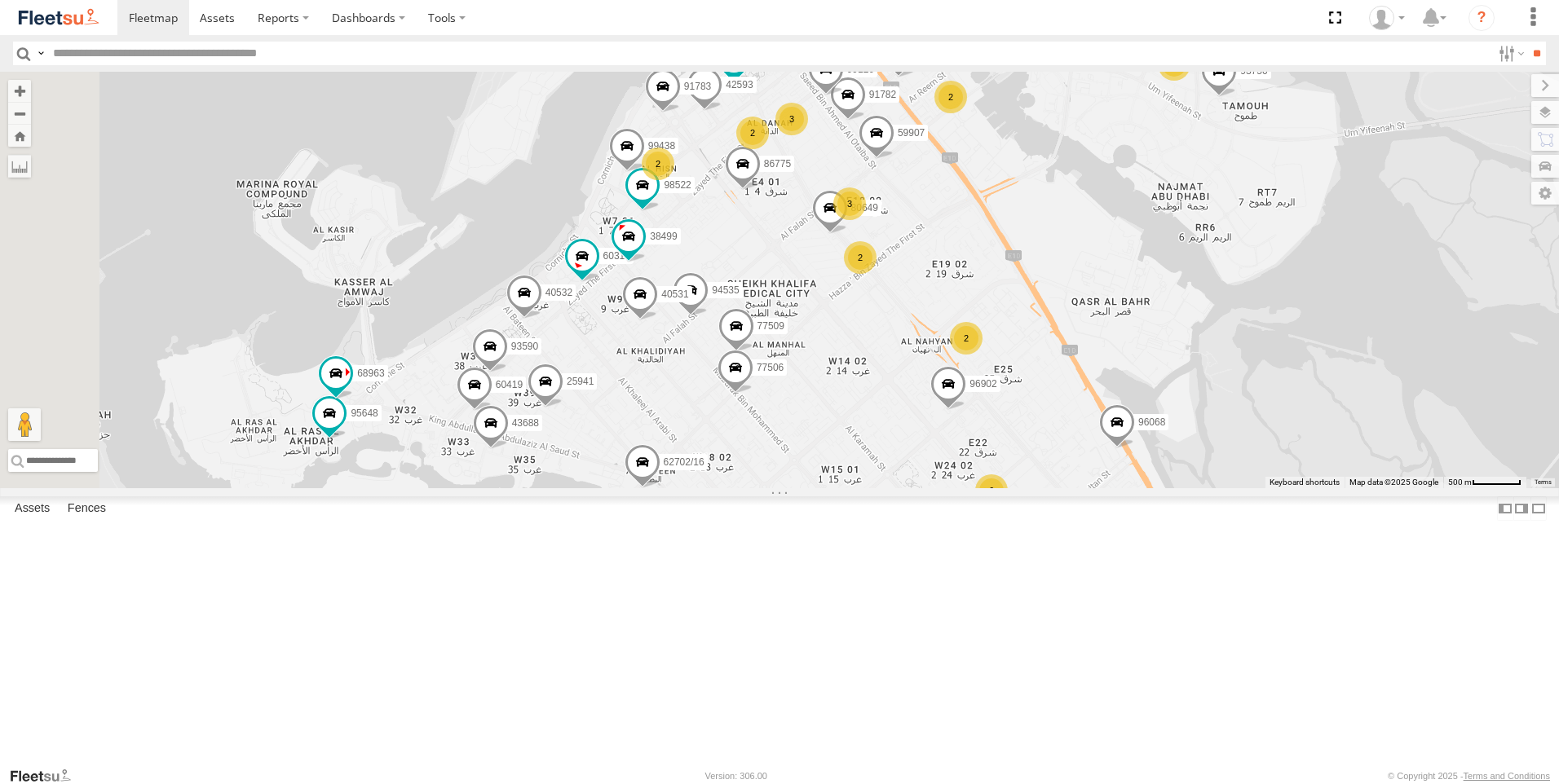
drag, startPoint x: 867, startPoint y: 420, endPoint x: 868, endPoint y: 525, distance: 105.0
click at [868, 488] on div "89835 93598 63659-1 28763-C 71967-AD-6 93659 93664 93671 86859 24418-AD-13 9359…" at bounding box center [779, 280] width 1559 height 417
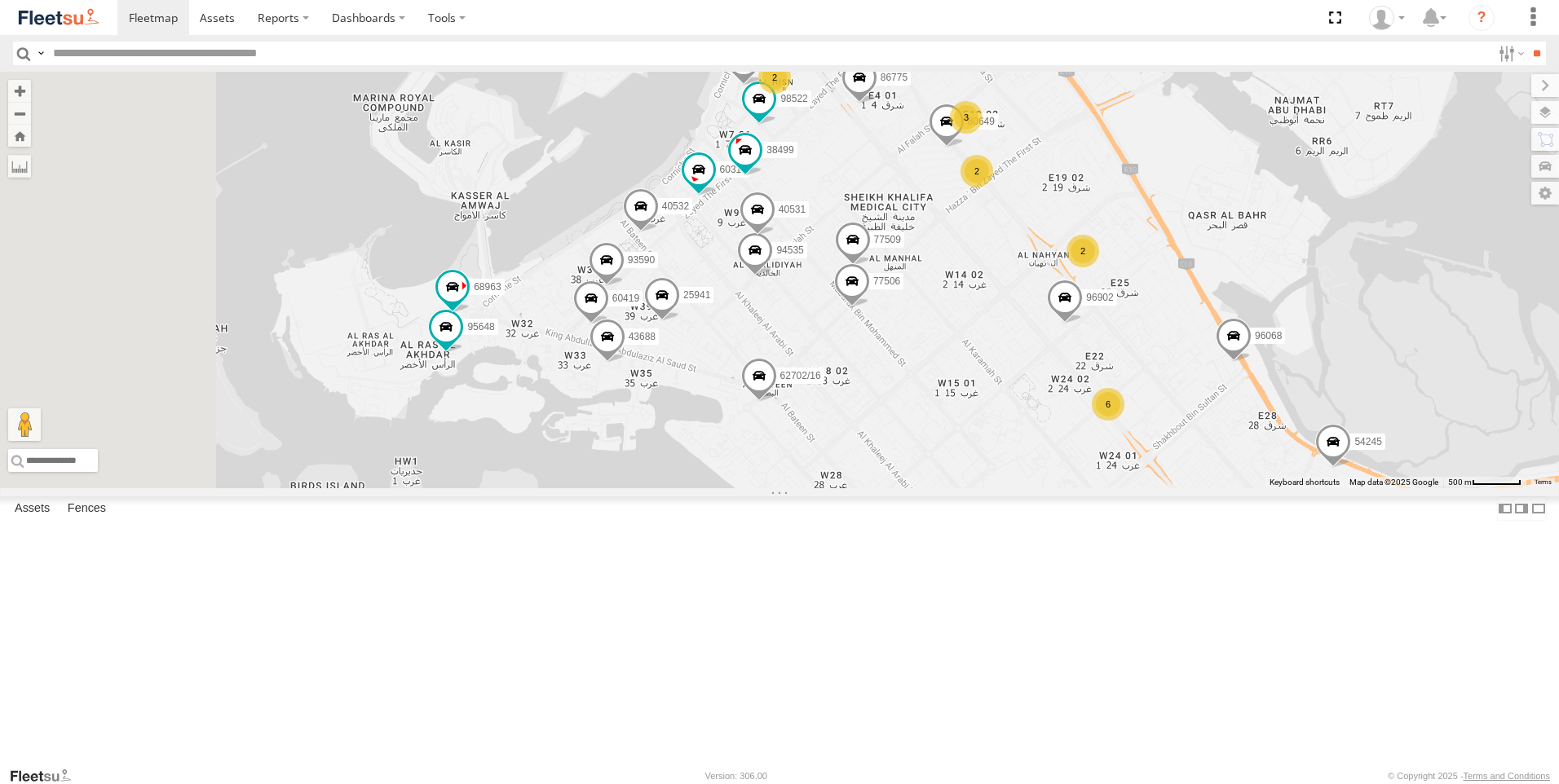
drag, startPoint x: 746, startPoint y: 649, endPoint x: 853, endPoint y: 566, distance: 135.4
click at [853, 488] on div "89835 93598 63659-1 28763-C 71967-AD-6 93659 93664 93671 86859 24418-AD-13 9359…" at bounding box center [779, 280] width 1559 height 417
